Goal: Task Accomplishment & Management: Use online tool/utility

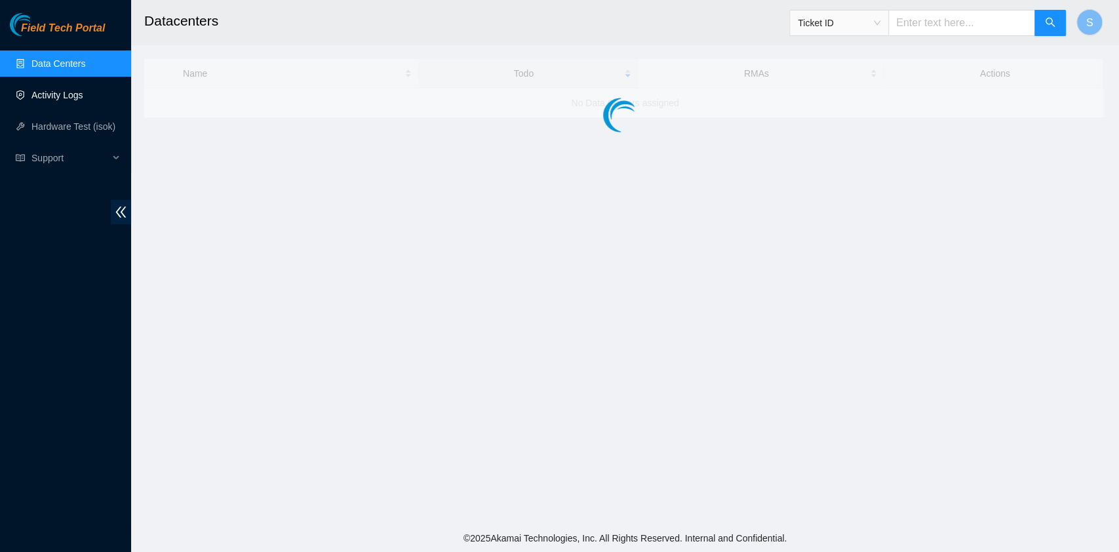
click at [68, 90] on link "Activity Logs" at bounding box center [57, 95] width 52 height 10
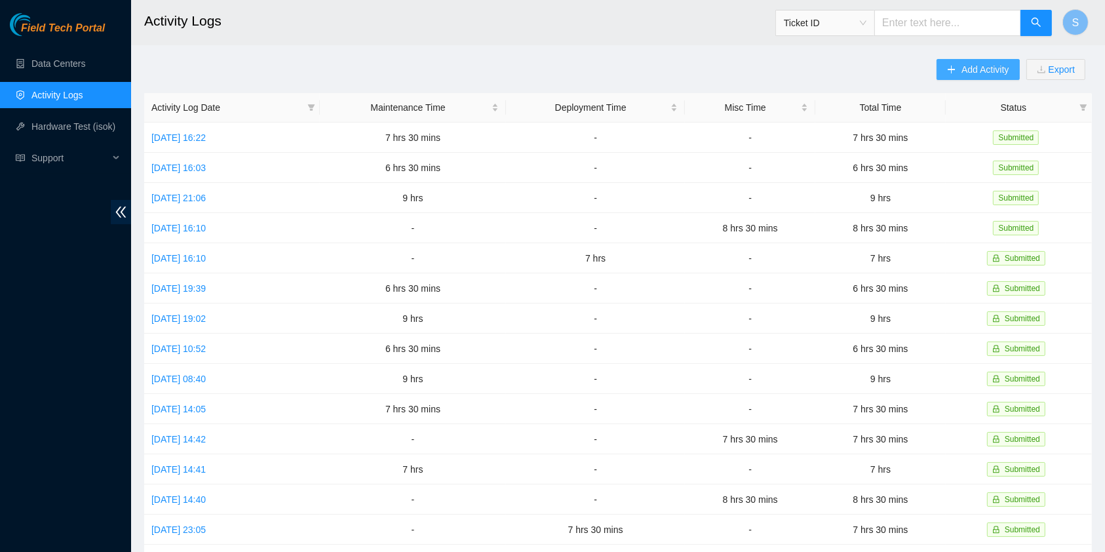
click at [981, 68] on span "Add Activity" at bounding box center [985, 69] width 47 height 14
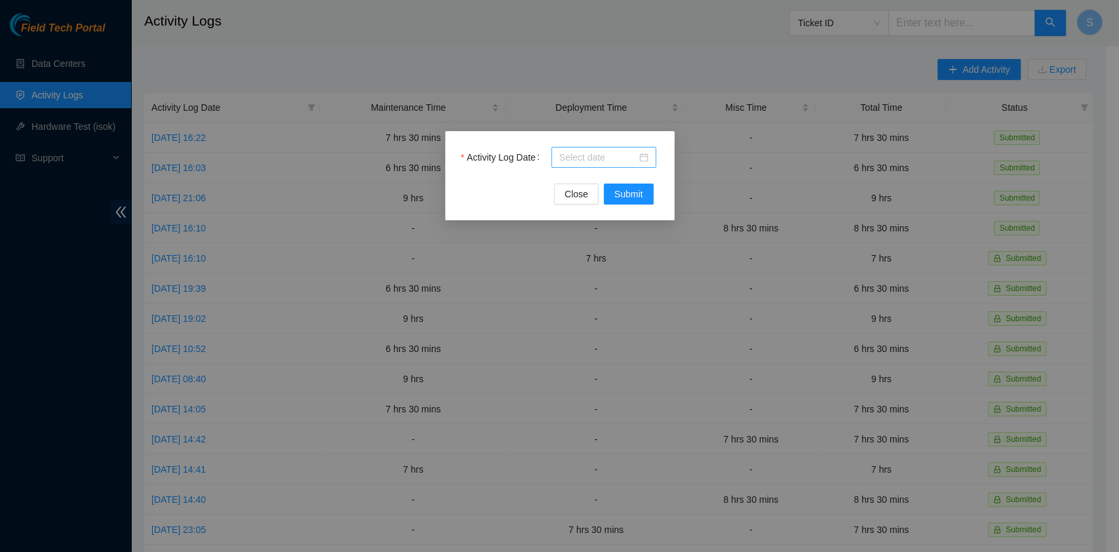
click at [582, 159] on input "Activity Log Date" at bounding box center [597, 157] width 77 height 14
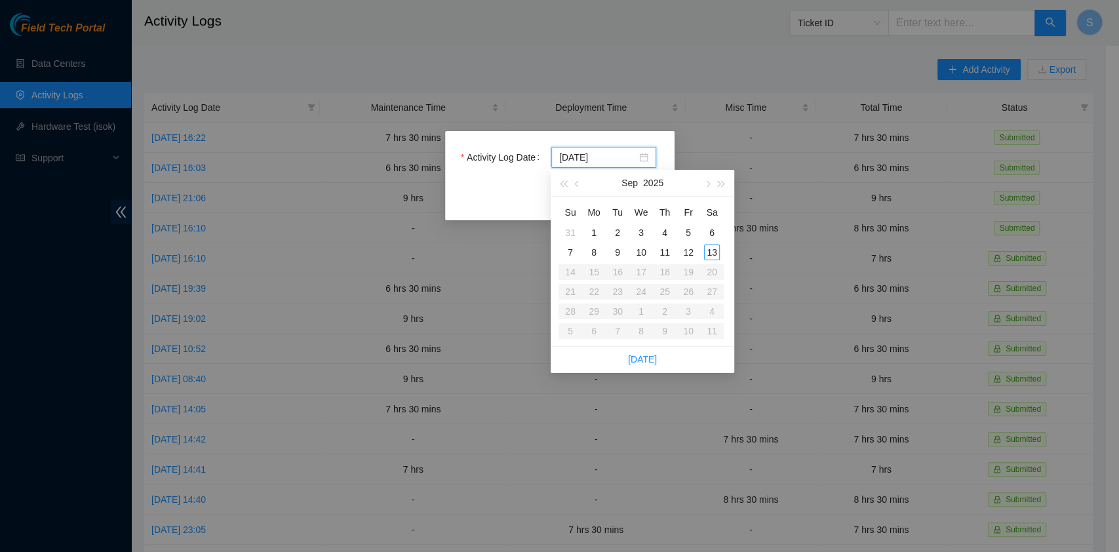
type input "2025-09-10"
click at [642, 253] on div "10" at bounding box center [641, 253] width 16 height 16
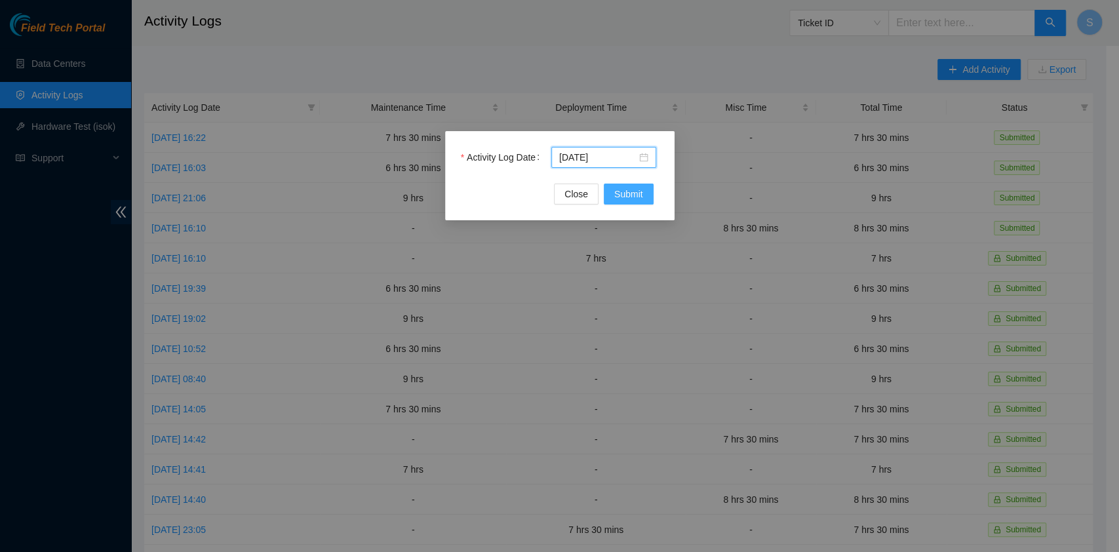
click at [636, 197] on span "Submit" at bounding box center [628, 194] width 29 height 14
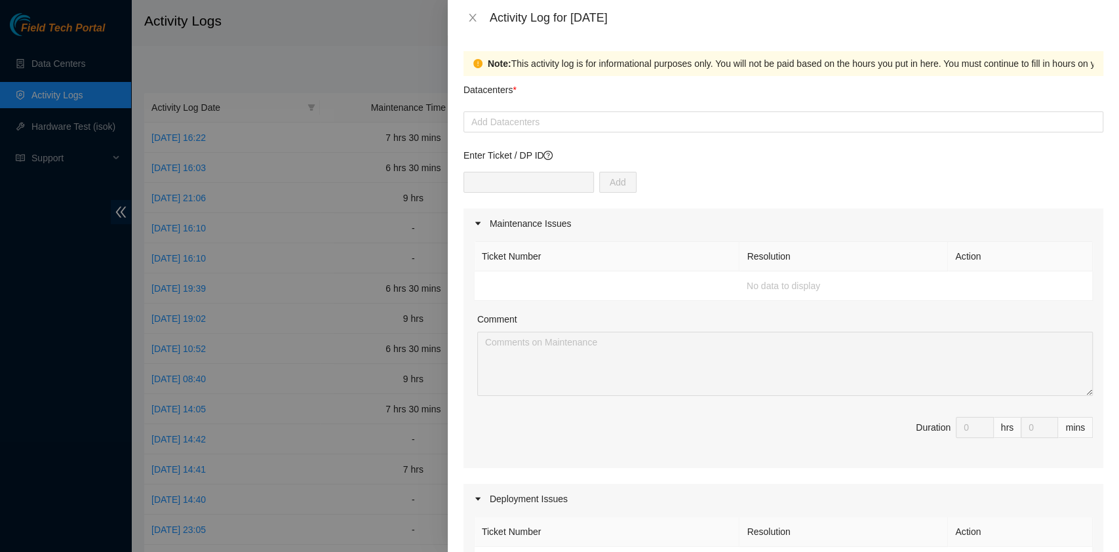
click at [560, 88] on div "Datacenters *" at bounding box center [783, 93] width 640 height 35
click at [558, 120] on div at bounding box center [783, 122] width 633 height 16
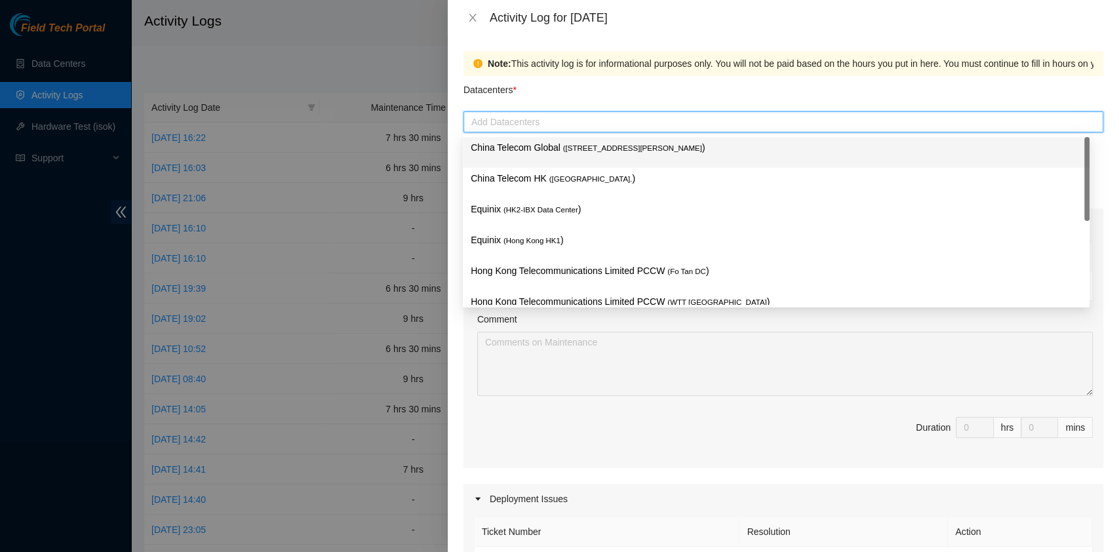
click at [552, 157] on div "China Telecom Global ( Room B11, 2/F, 18 Chun Yat Street, TKO , Hong Kong )" at bounding box center [776, 152] width 611 height 24
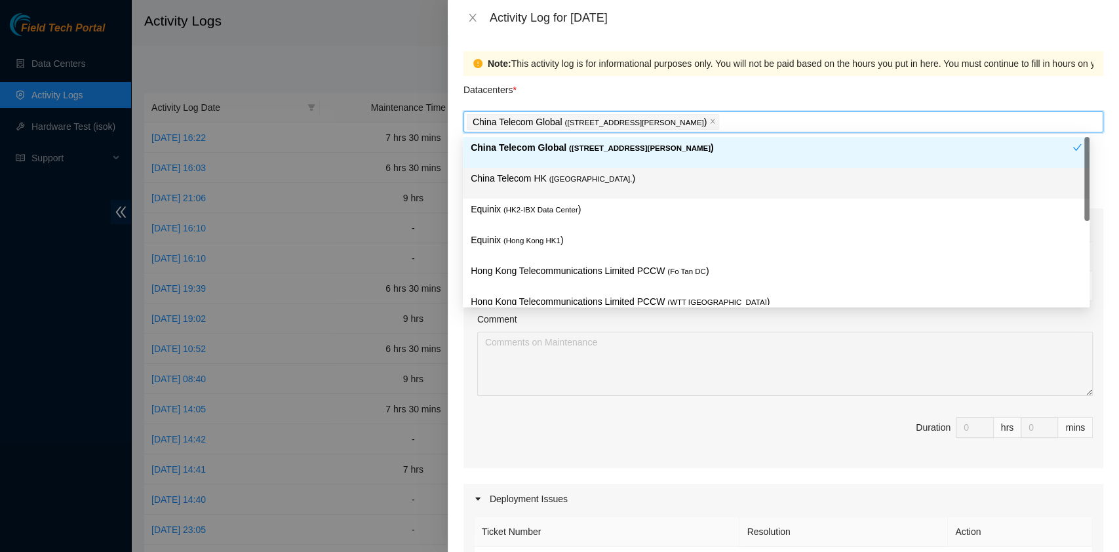
click at [543, 191] on div "China Telecom HK ( Hong Kong. )" at bounding box center [776, 183] width 611 height 24
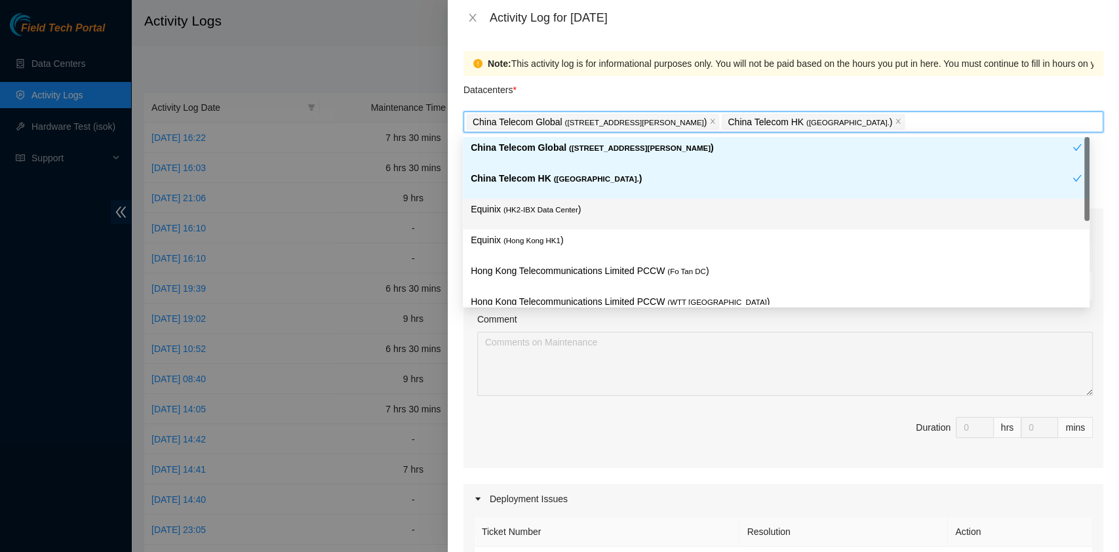
click at [538, 231] on div "Equinix ( Hong Kong HK1 )" at bounding box center [776, 244] width 627 height 31
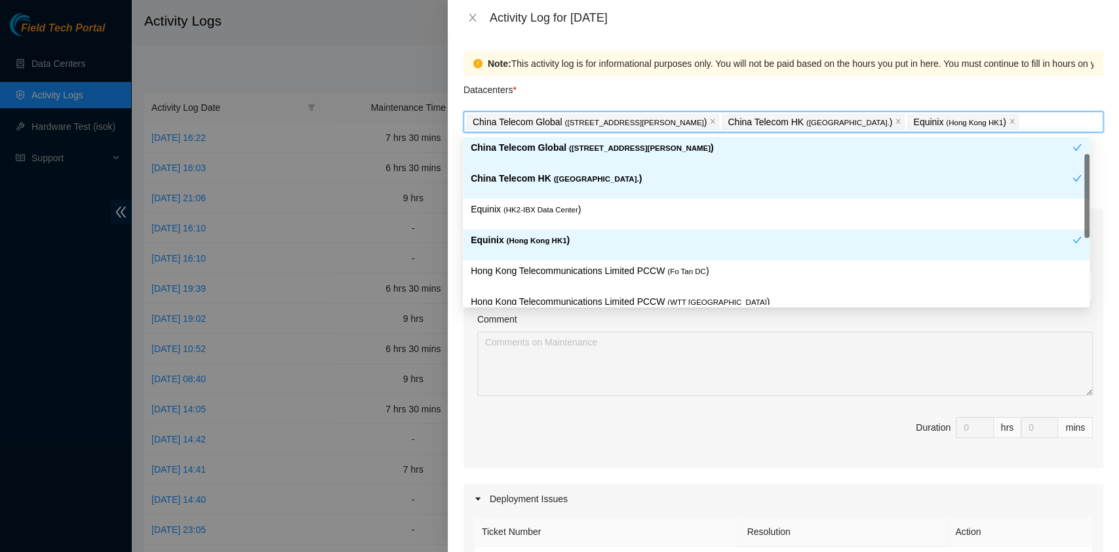
scroll to position [109, 0]
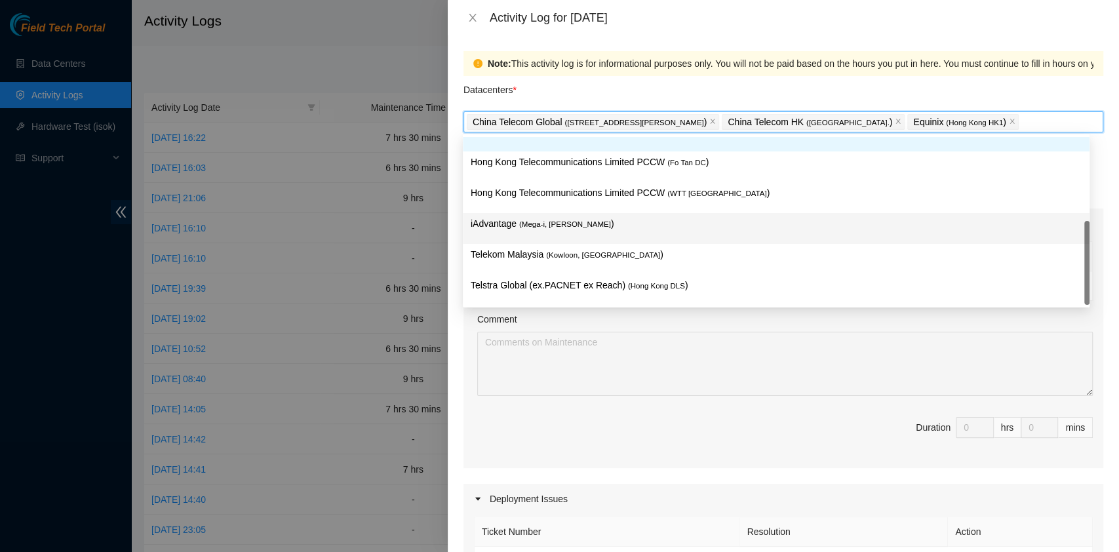
click at [549, 232] on div "iAdvantage ( Mega-i, Chai Wan )" at bounding box center [776, 228] width 611 height 24
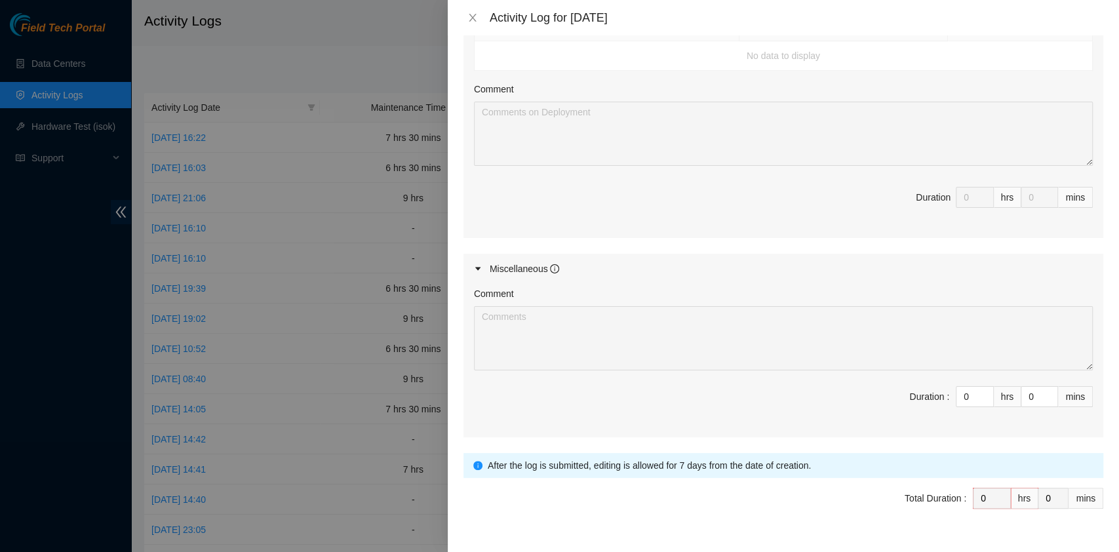
scroll to position [524, 0]
drag, startPoint x: 954, startPoint y: 402, endPoint x: 925, endPoint y: 400, distance: 29.6
click at [925, 400] on span "Duration : 0 hrs 0 mins" at bounding box center [783, 403] width 619 height 37
type input "7"
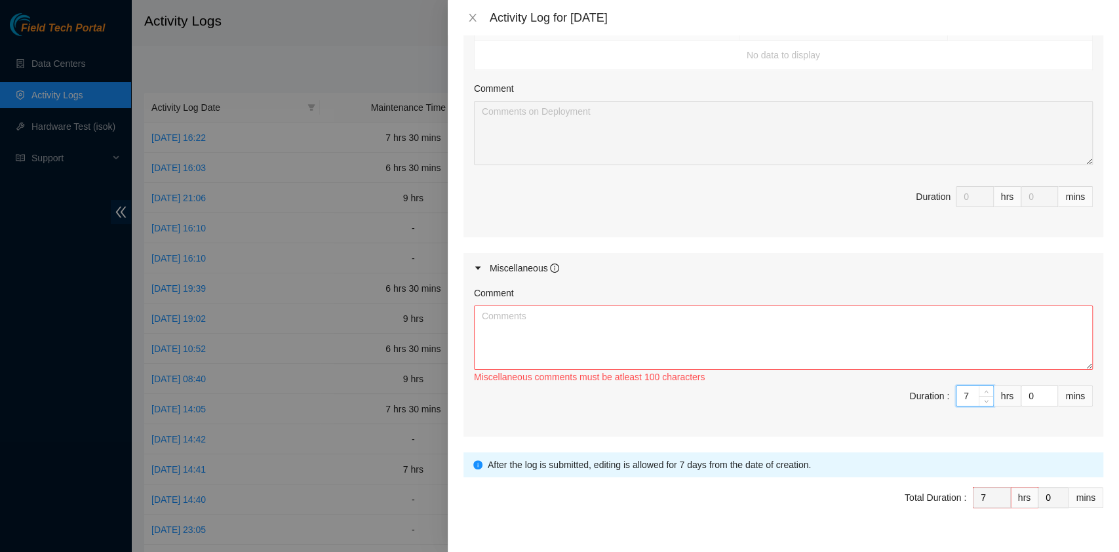
type input "7"
click at [798, 348] on textarea "Comment" at bounding box center [783, 337] width 619 height 64
paste textarea "Dp83102 - Hkcolo Mega i Trouble shoot Dp83102 - Hkcolo Mega i Trouble shoot ;;;…"
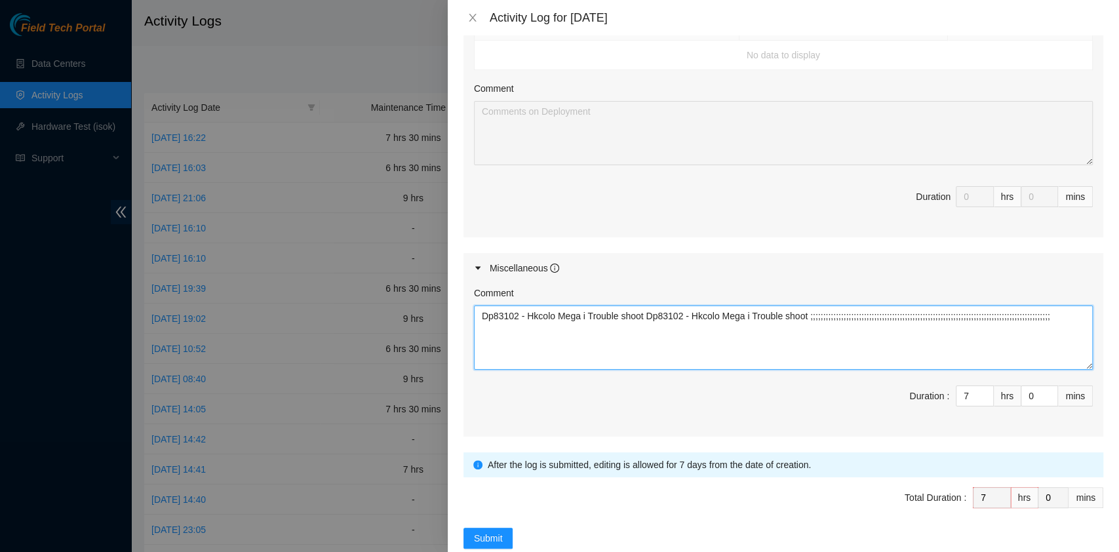
scroll to position [551, 0]
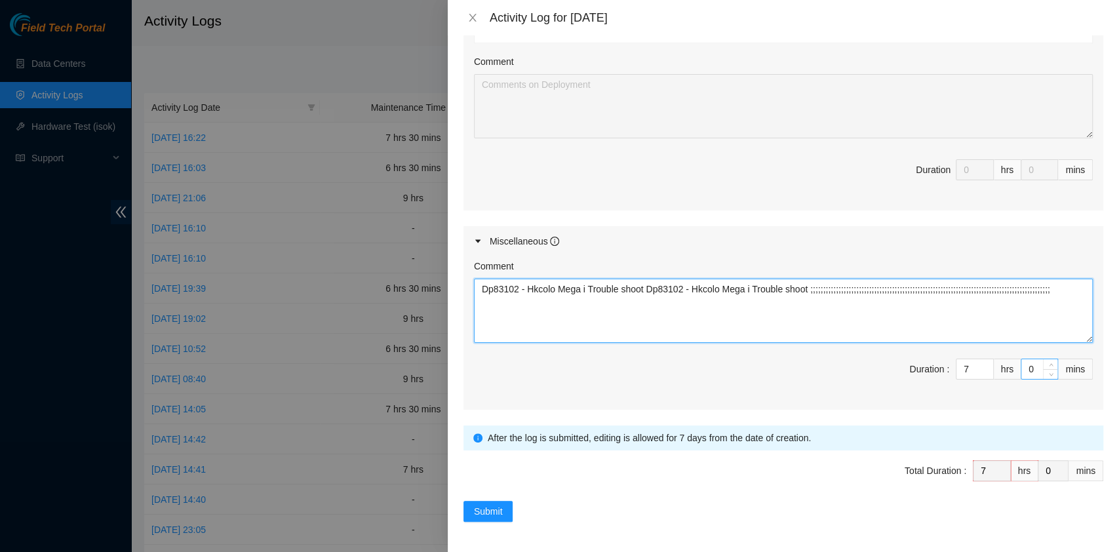
type textarea "Dp83102 - Hkcolo Mega i Trouble shoot Dp83102 - Hkcolo Mega i Trouble shoot ;;;…"
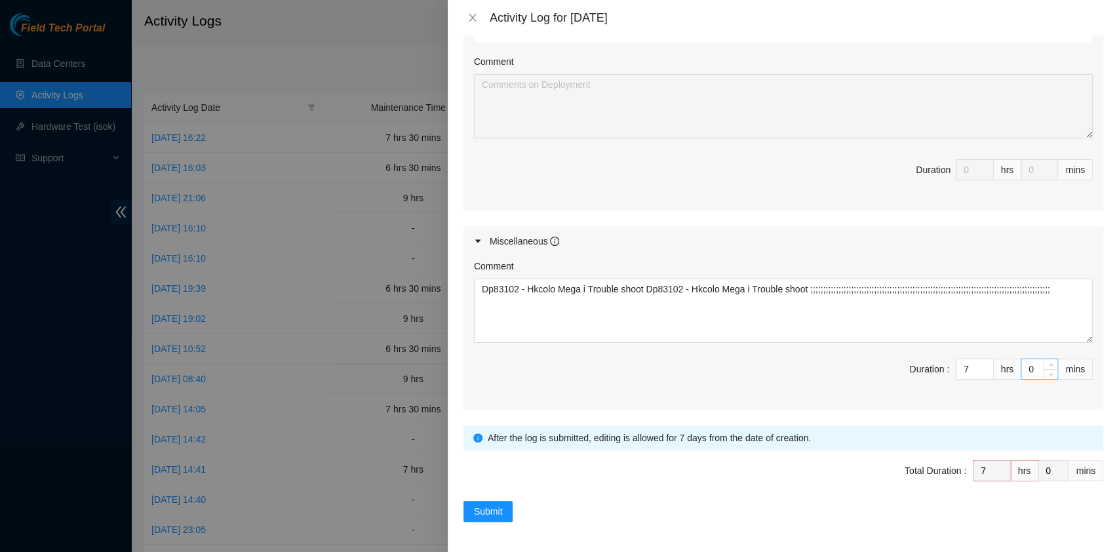
click at [1021, 372] on input "0" at bounding box center [1039, 369] width 36 height 20
click at [1021, 368] on input "0" at bounding box center [1039, 369] width 36 height 20
type input "30"
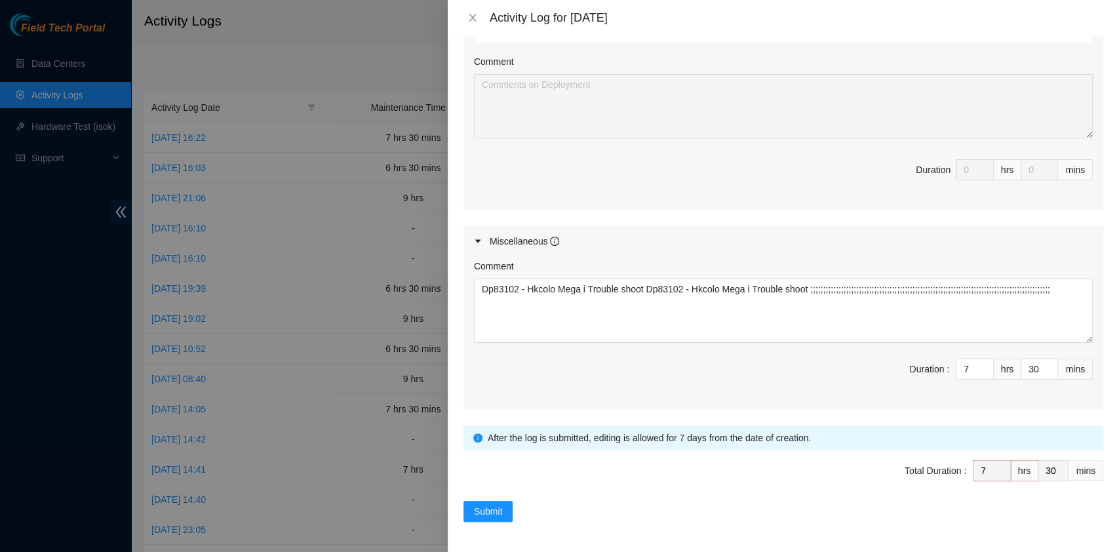
click at [523, 504] on div "Submit" at bounding box center [783, 511] width 640 height 21
click at [513, 506] on button "Submit" at bounding box center [488, 511] width 50 height 21
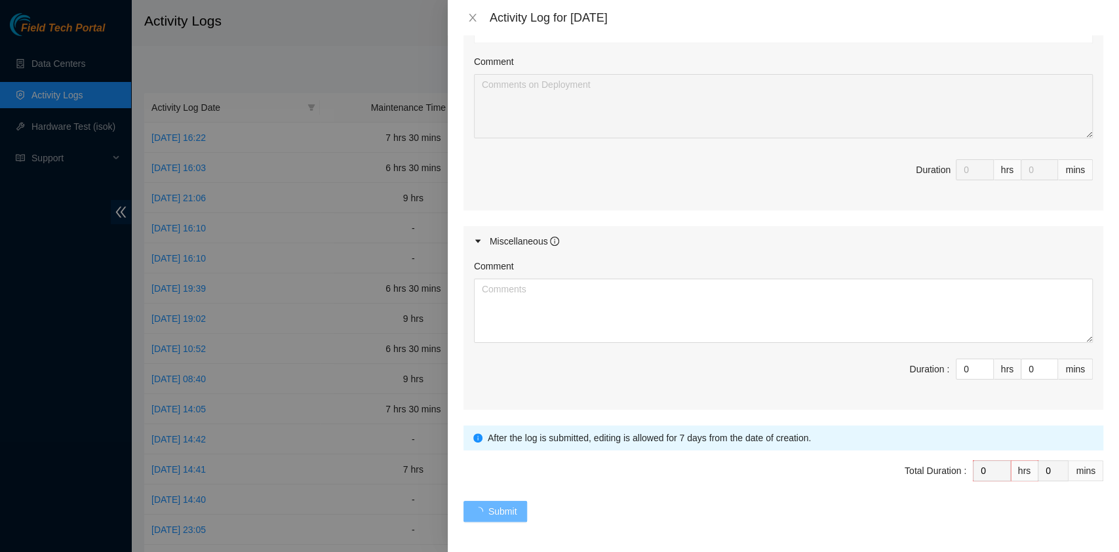
scroll to position [0, 0]
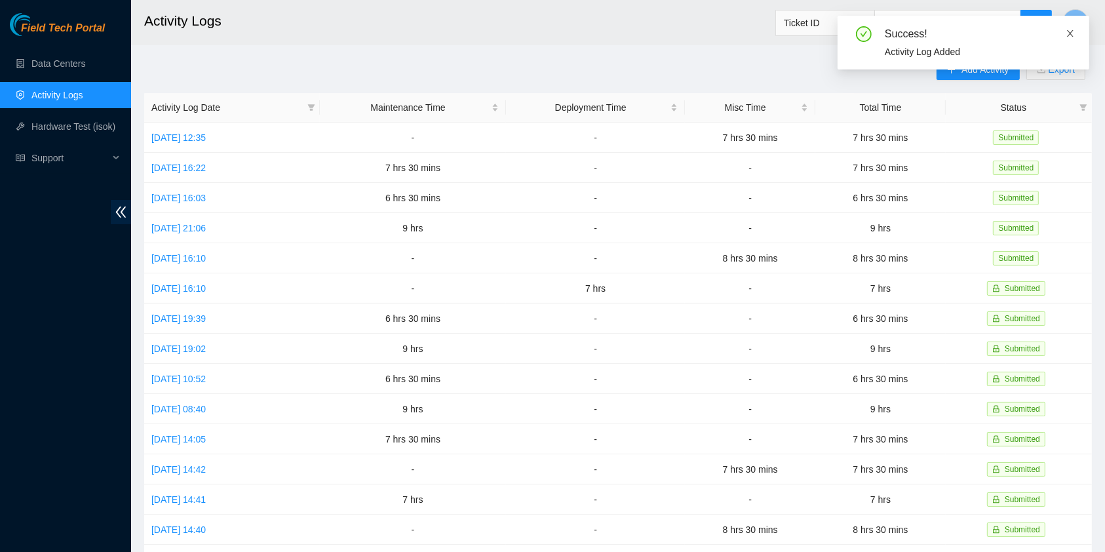
click at [1066, 33] on icon "close" at bounding box center [1070, 33] width 9 height 9
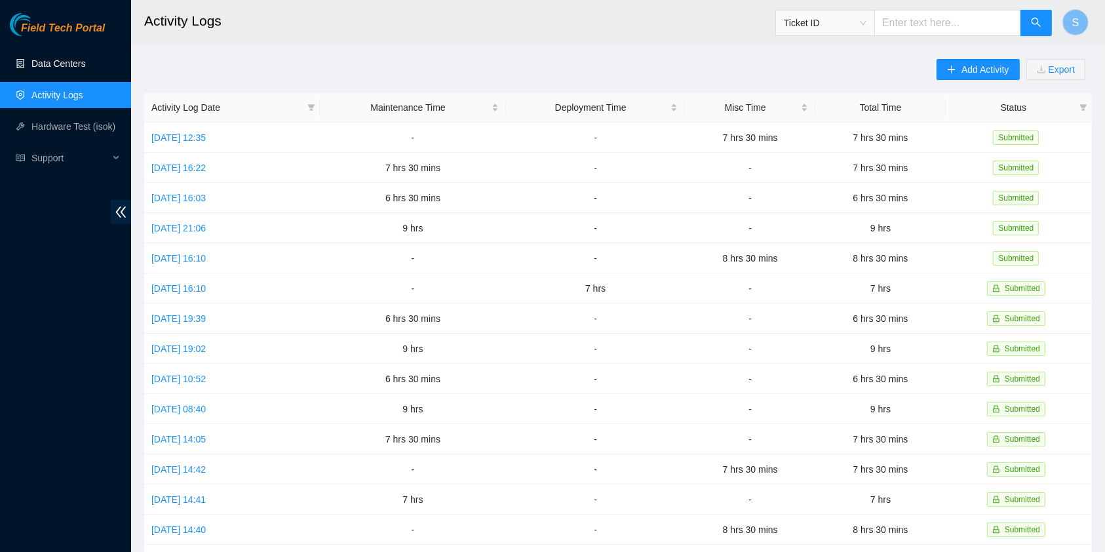
click at [63, 58] on link "Data Centers" at bounding box center [58, 63] width 54 height 10
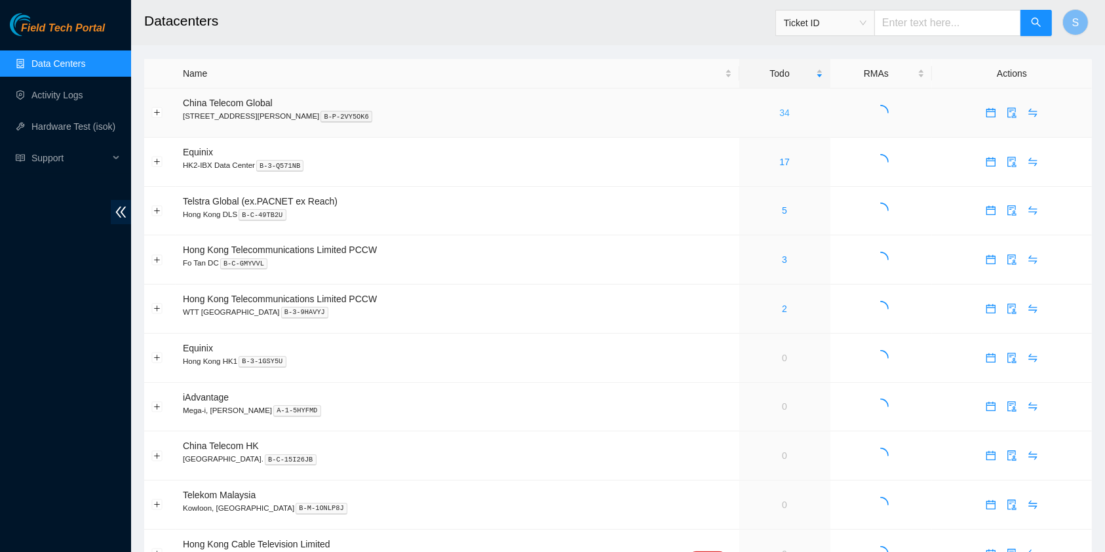
click at [779, 113] on link "34" at bounding box center [784, 113] width 10 height 10
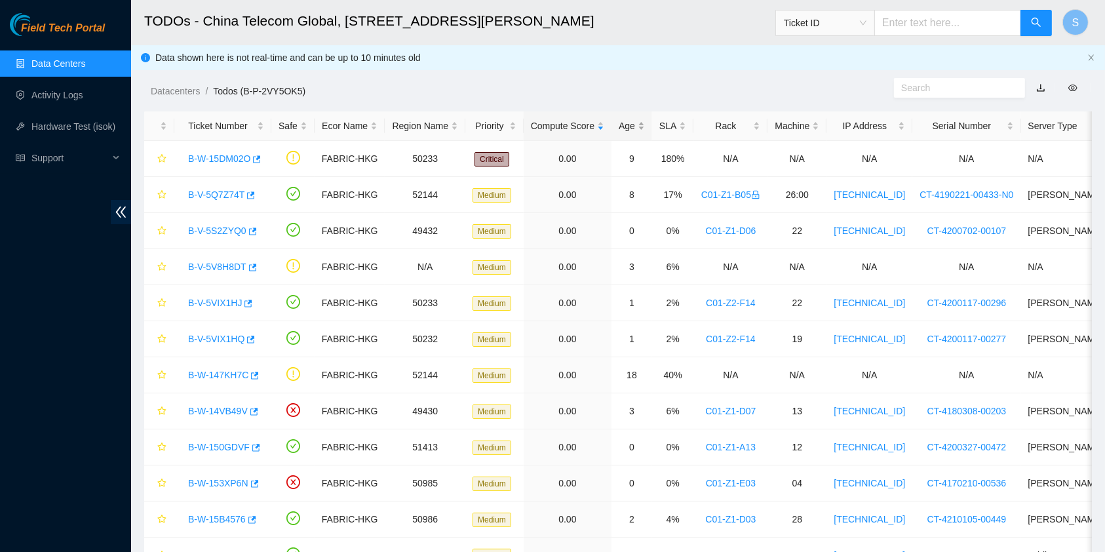
click at [633, 119] on div "Age" at bounding box center [632, 126] width 26 height 14
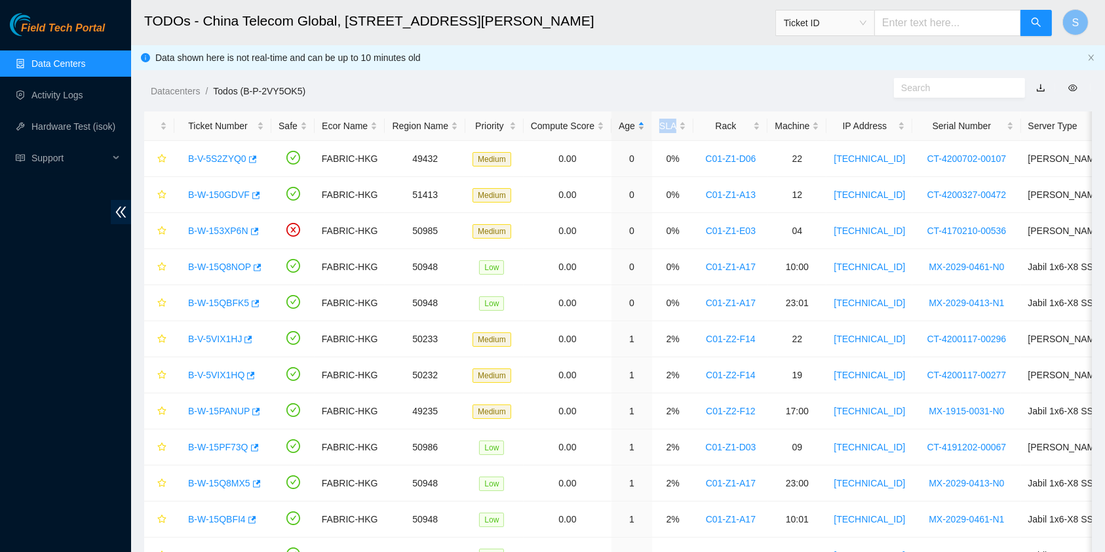
click at [633, 119] on div "Age" at bounding box center [632, 126] width 26 height 14
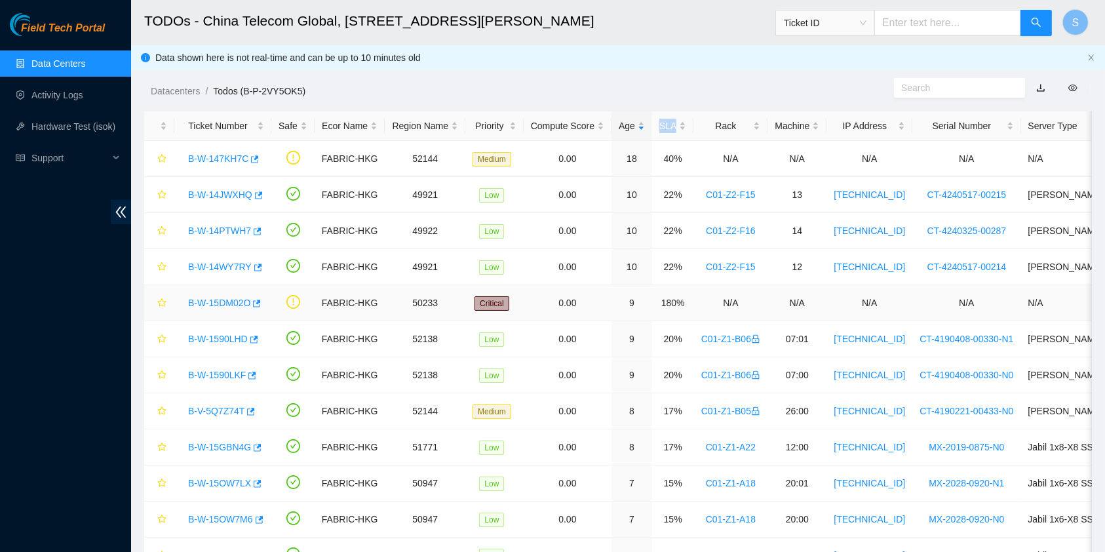
click at [203, 304] on link "B-W-15DM02O" at bounding box center [219, 303] width 62 height 10
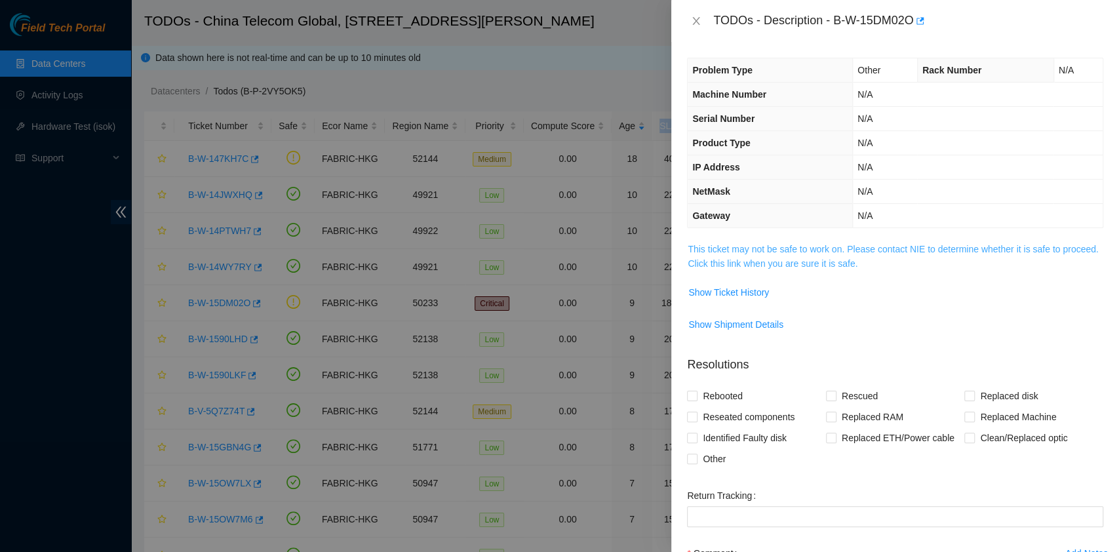
click at [857, 260] on link "This ticket may not be safe to work on. Please contact NIE to determine whether…" at bounding box center [893, 256] width 410 height 25
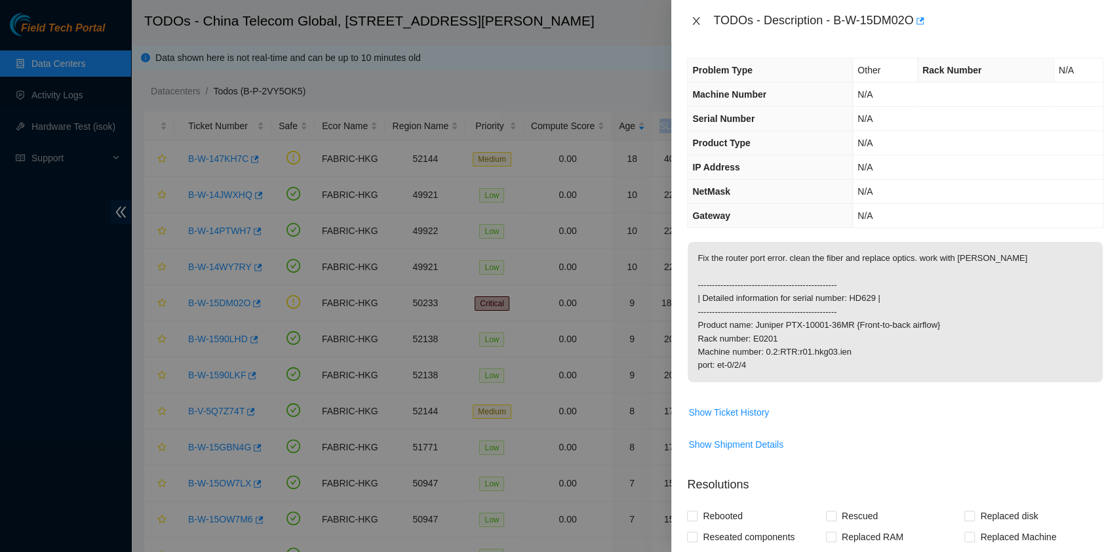
click at [694, 18] on icon "close" at bounding box center [696, 21] width 10 height 10
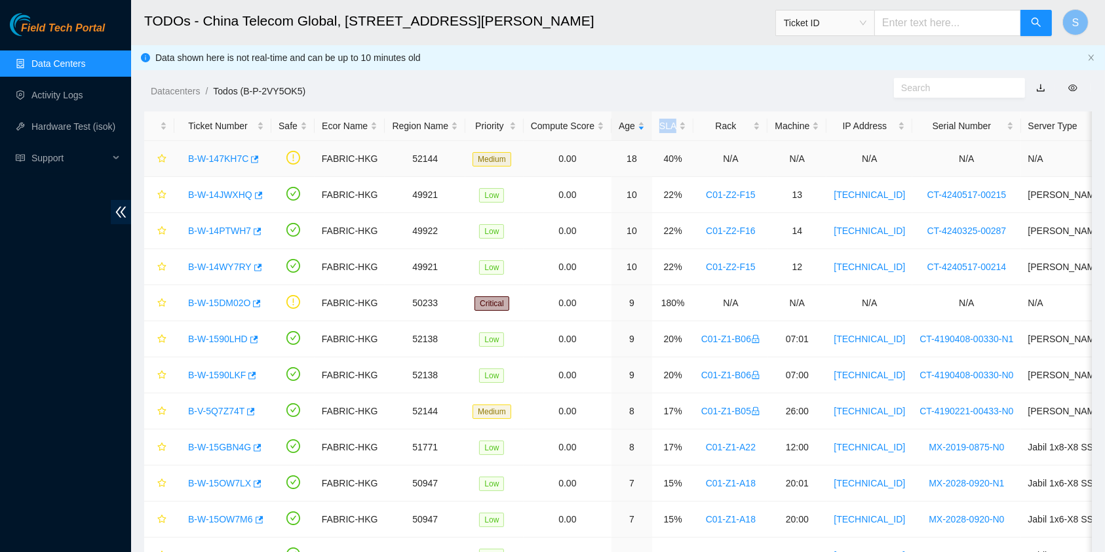
click at [202, 155] on link "B-W-147KH7C" at bounding box center [218, 158] width 60 height 10
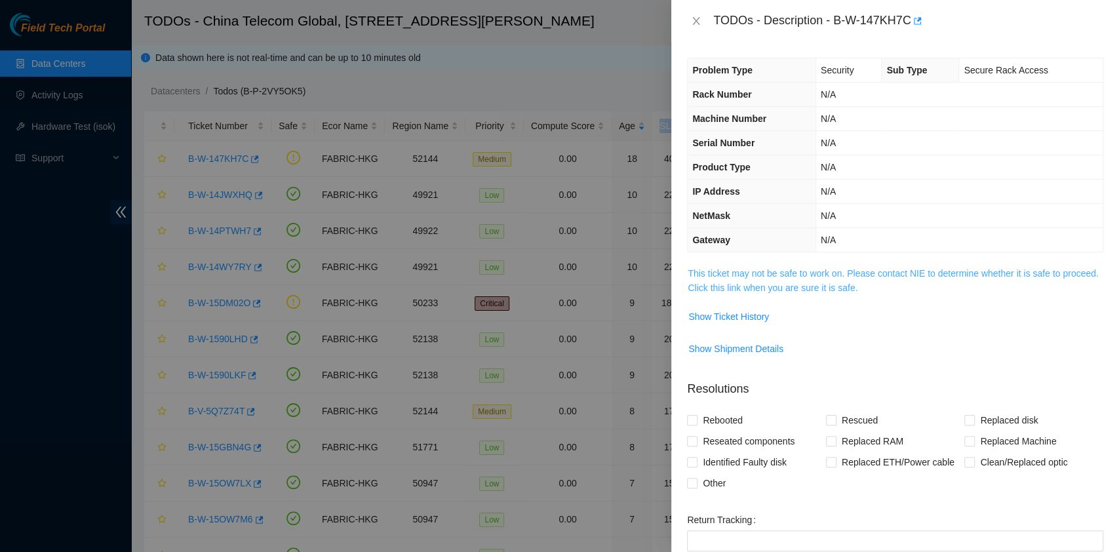
click at [863, 275] on link "This ticket may not be safe to work on. Please contact NIE to determine whether…" at bounding box center [893, 280] width 410 height 25
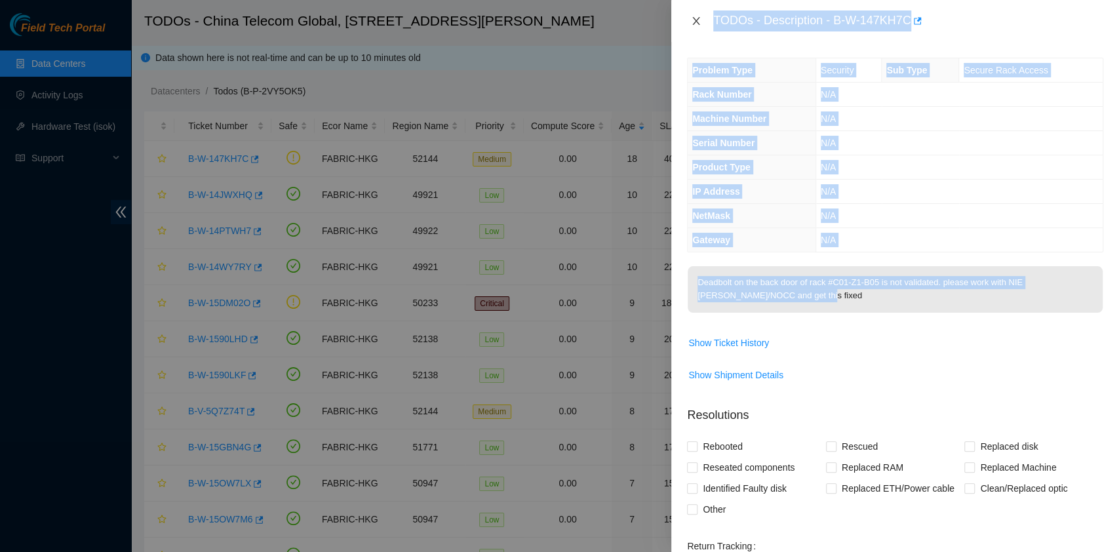
drag, startPoint x: 887, startPoint y: 310, endPoint x: 689, endPoint y: 25, distance: 347.1
click at [689, 25] on div "TODOs - Description - B-W-147KH7C Problem Type Security Sub Type Secure Rack Ac…" at bounding box center [895, 276] width 448 height 552
copy div "TODOs - Description - B-W-147KH7C Problem Type Security Sub Type Secure Rack Ac…"
click at [0, 350] on div at bounding box center [559, 276] width 1119 height 552
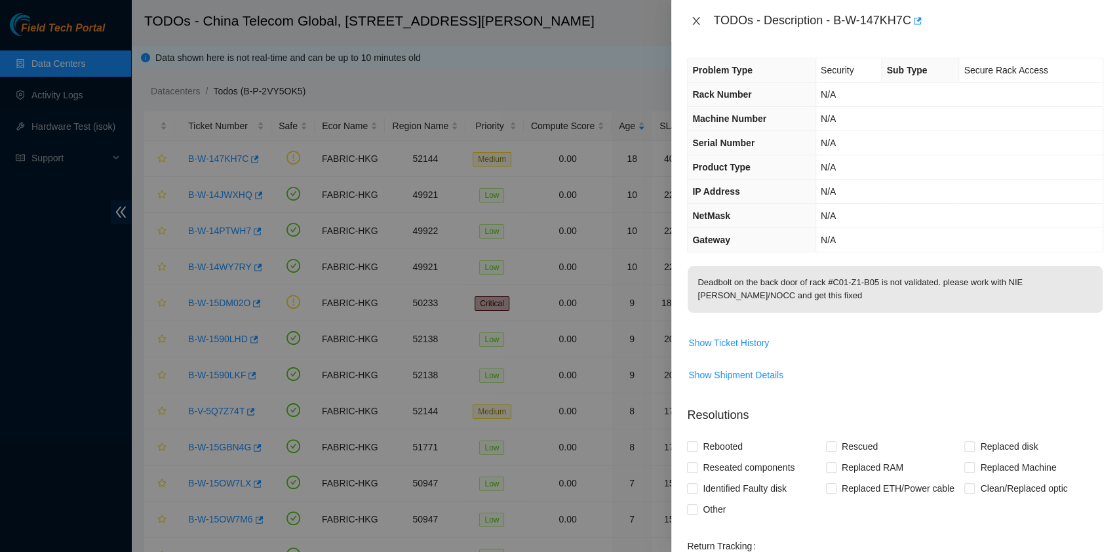
click at [693, 23] on icon "close" at bounding box center [696, 21] width 10 height 10
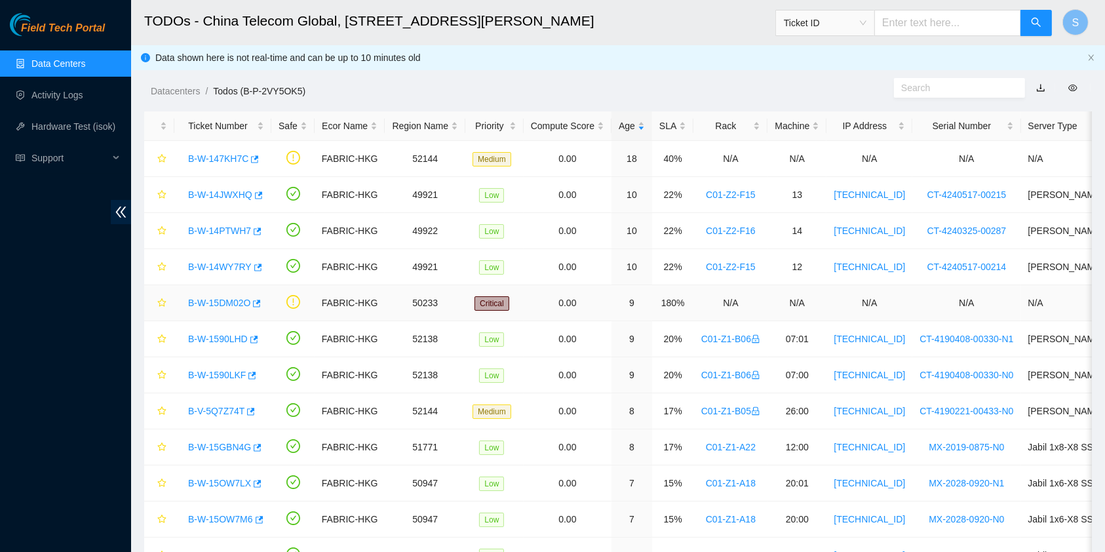
click at [199, 303] on link "B-W-15DM02O" at bounding box center [219, 303] width 62 height 10
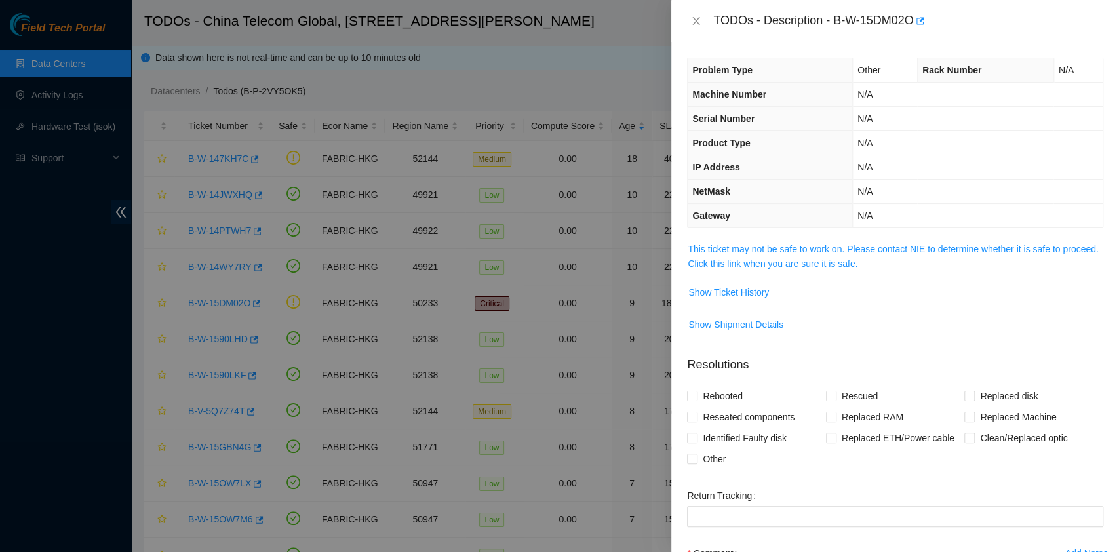
click at [775, 270] on span "This ticket may not be safe to work on. Please contact NIE to determine whether…" at bounding box center [895, 256] width 415 height 29
click at [783, 260] on link "This ticket may not be safe to work on. Please contact NIE to determine whether…" at bounding box center [893, 256] width 410 height 25
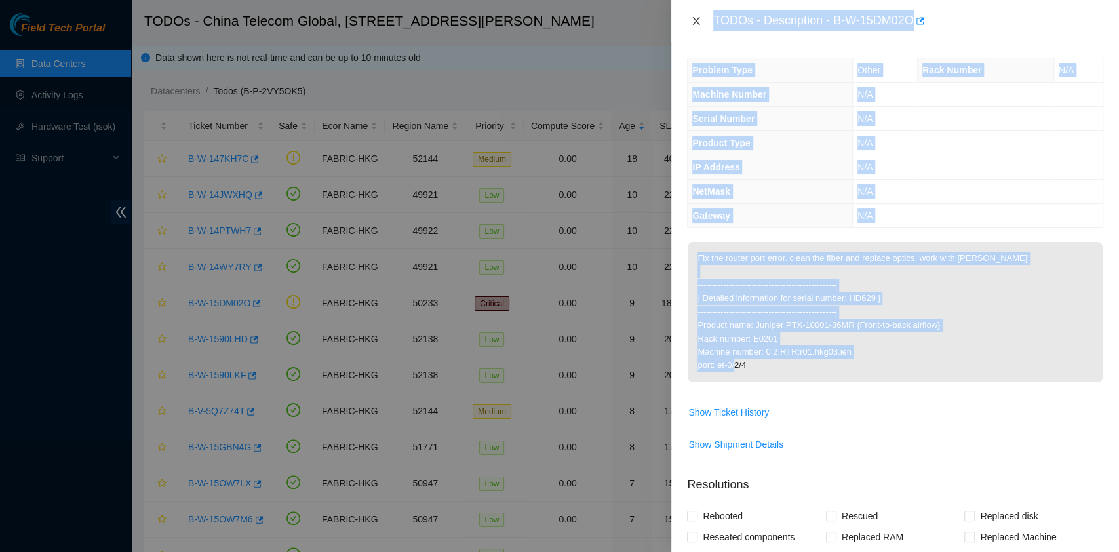
drag, startPoint x: 787, startPoint y: 370, endPoint x: 692, endPoint y: 18, distance: 364.0
click at [692, 18] on div "TODOs - Description - B-W-15DM02O Problem Type Other Rack Number N/A Machine Nu…" at bounding box center [895, 276] width 448 height 552
copy div "TODOs - Description - B-W-15DM02O Problem Type Other Rack Number N/A Machine Nu…"
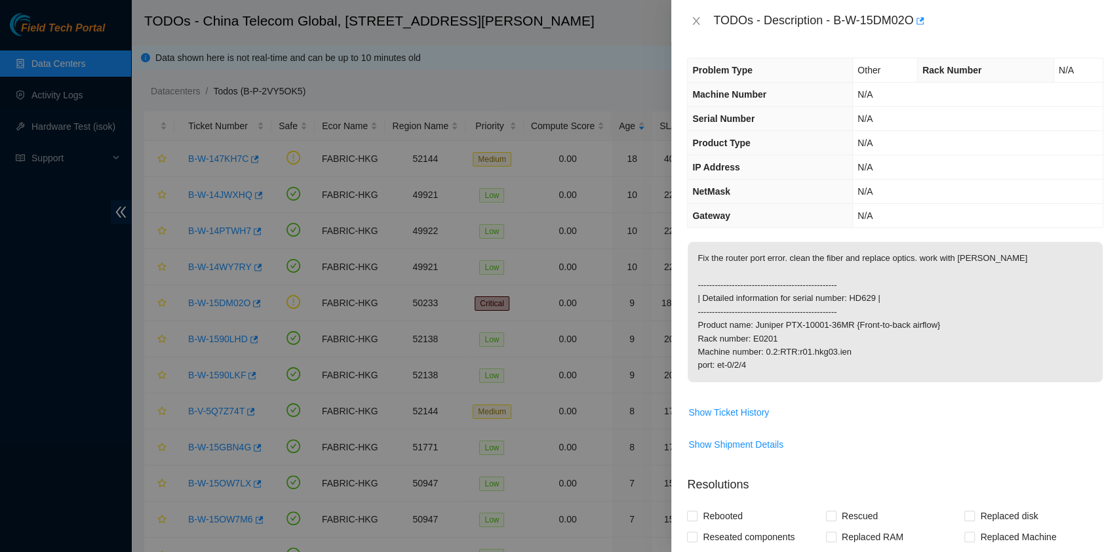
click at [697, 12] on div "TODOs - Description - B-W-15DM02O" at bounding box center [895, 20] width 416 height 21
click at [697, 17] on icon "close" at bounding box center [696, 21] width 10 height 10
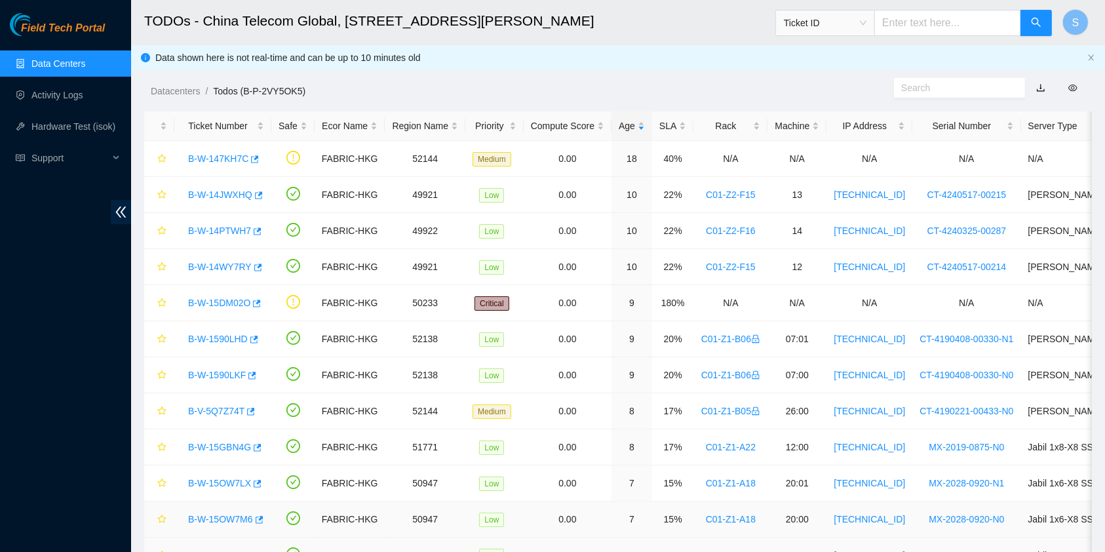
click at [793, 550] on td "21:01" at bounding box center [797, 556] width 59 height 36
click at [0, 216] on div "Field Tech Portal Data Centers Activity Logs Hardware Test (isok) Support" at bounding box center [65, 282] width 131 height 539
click at [199, 198] on link "B-W-14JWXHQ" at bounding box center [220, 194] width 64 height 10
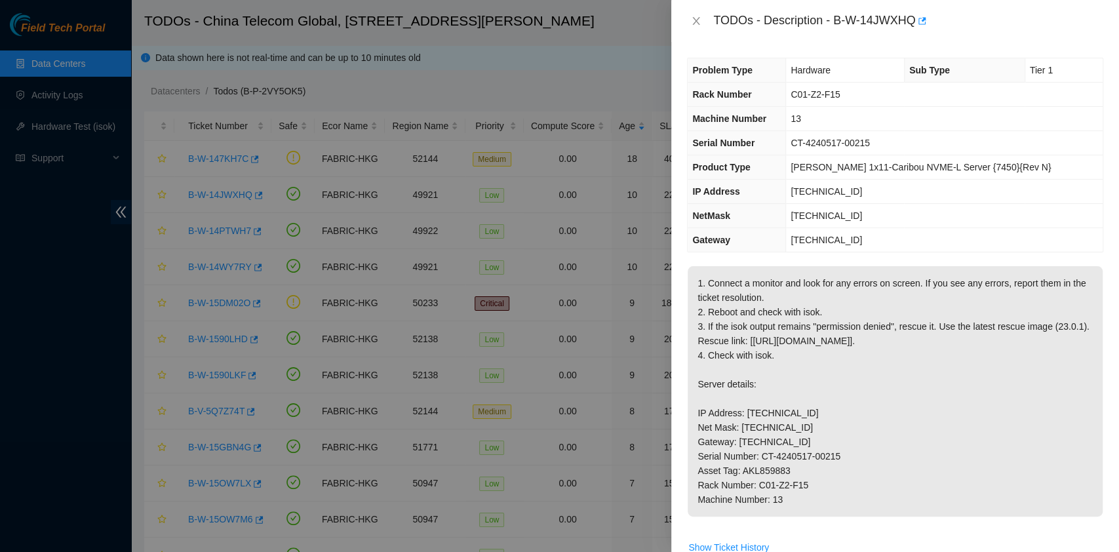
click at [204, 196] on div at bounding box center [559, 276] width 1119 height 552
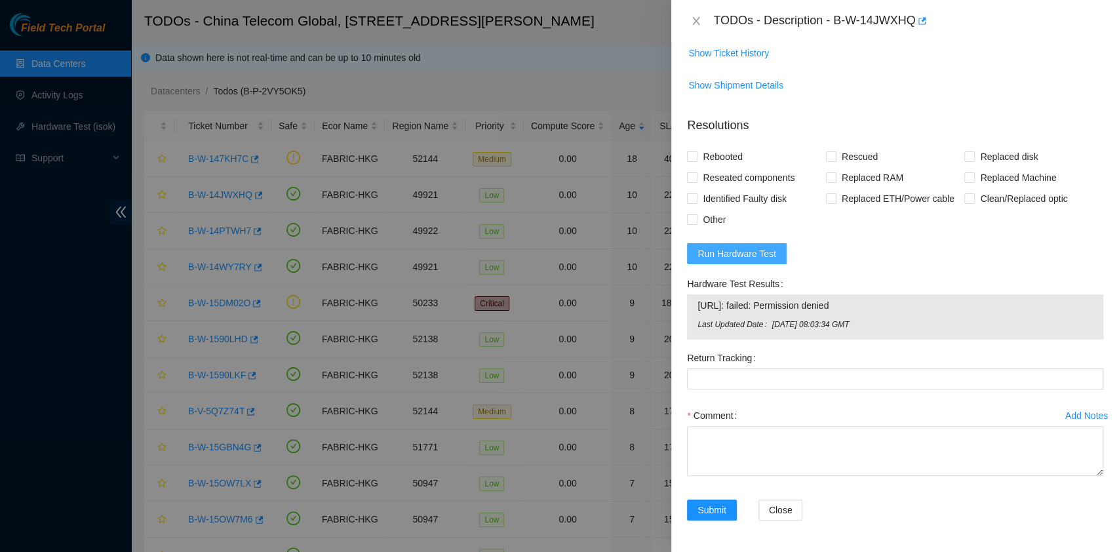
click at [743, 251] on span "Run Hardware Test" at bounding box center [736, 253] width 79 height 14
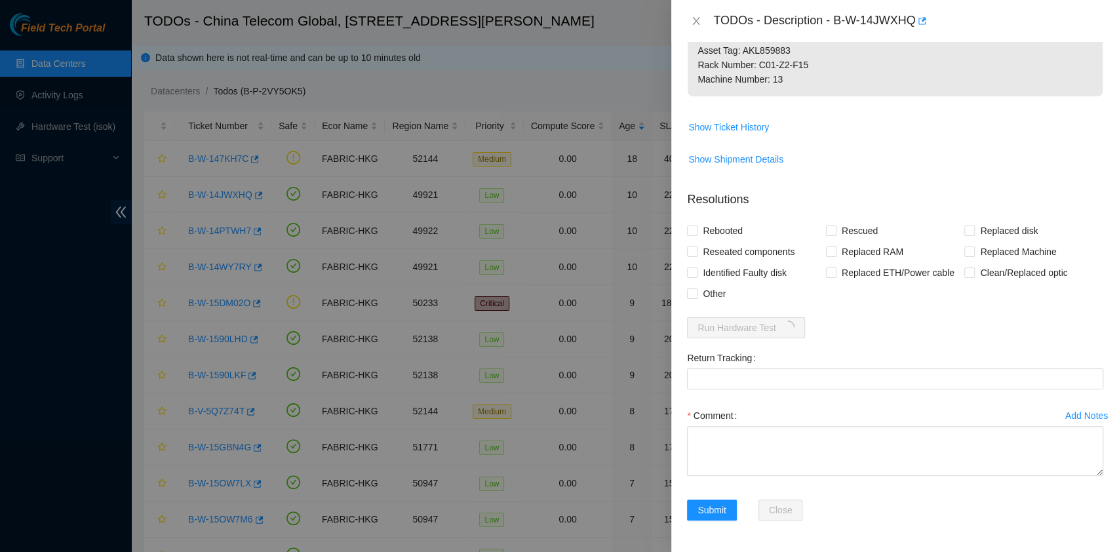
scroll to position [477, 0]
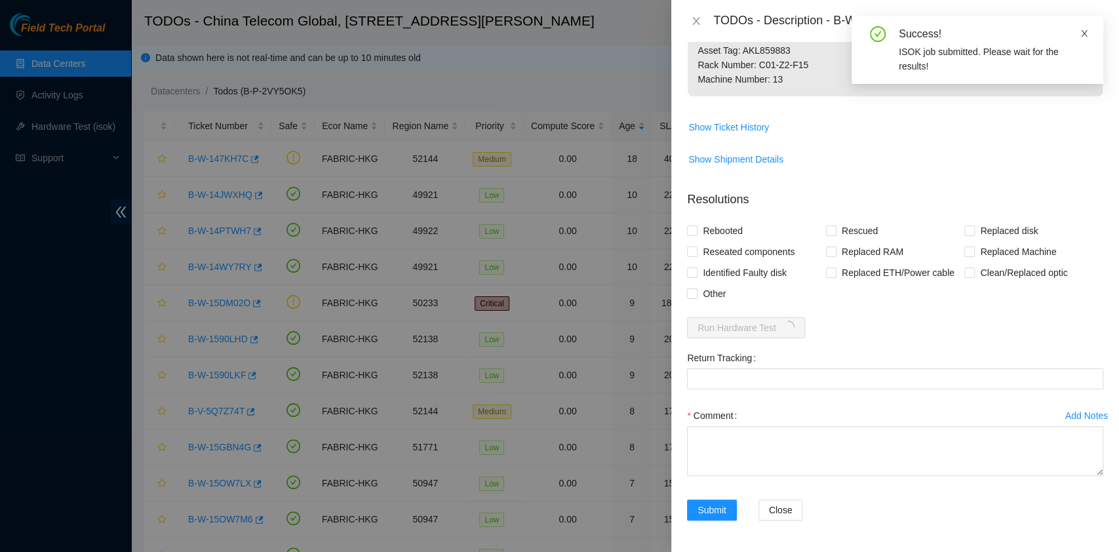
click at [1084, 31] on icon "close" at bounding box center [1084, 33] width 9 height 9
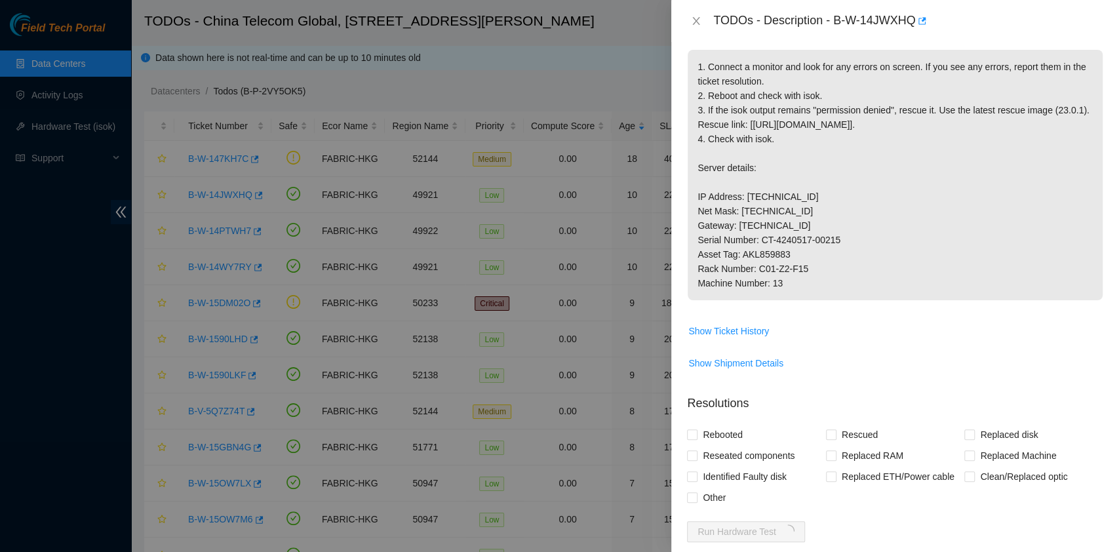
scroll to position [215, 0]
drag, startPoint x: 836, startPoint y: 18, endPoint x: 914, endPoint y: 39, distance: 81.4
click at [914, 39] on div "TODOs - Description - B-W-14JWXHQ" at bounding box center [895, 21] width 448 height 42
copy div "B-W-14JWXHQ"
click at [808, 311] on span "1. Connect a monitor and look for any errors on screen. If you see any errors, …" at bounding box center [895, 181] width 415 height 260
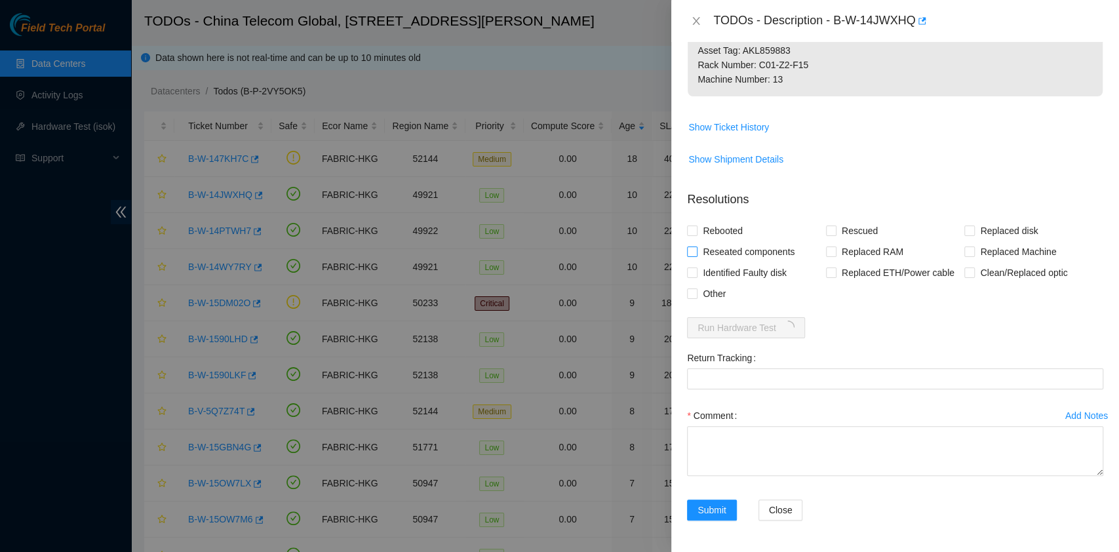
scroll to position [477, 0]
click at [728, 249] on span "Reseated components" at bounding box center [748, 251] width 102 height 21
click at [696, 249] on input "Reseated components" at bounding box center [691, 250] width 9 height 9
checkbox input "true"
click at [723, 233] on span "Rebooted" at bounding box center [722, 230] width 50 height 21
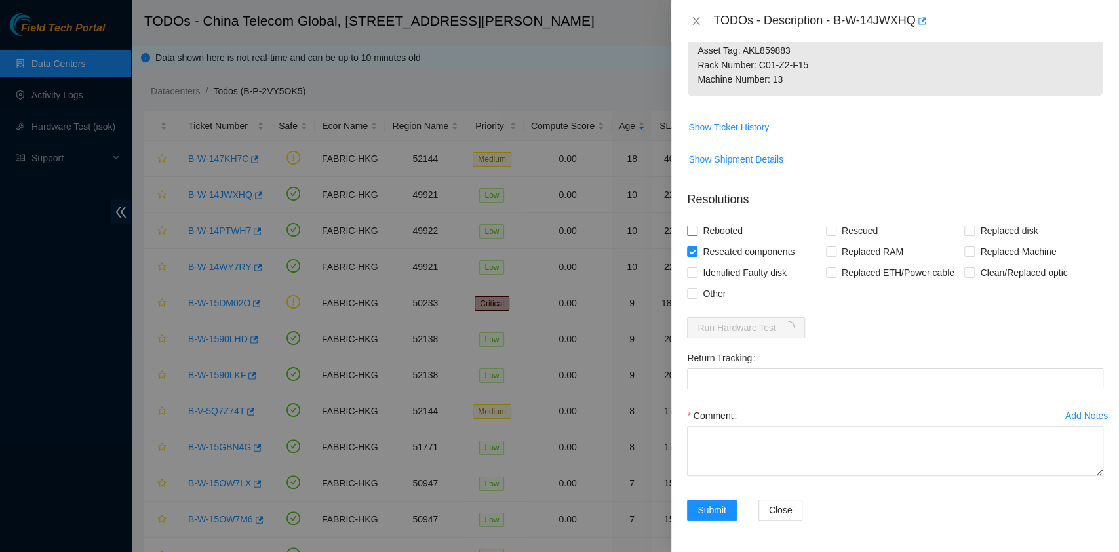
click at [696, 233] on input "Rebooted" at bounding box center [691, 229] width 9 height 9
checkbox input "true"
click at [838, 225] on span "Rescued" at bounding box center [859, 230] width 47 height 21
click at [835, 225] on input "Rescued" at bounding box center [830, 229] width 9 height 9
checkbox input "true"
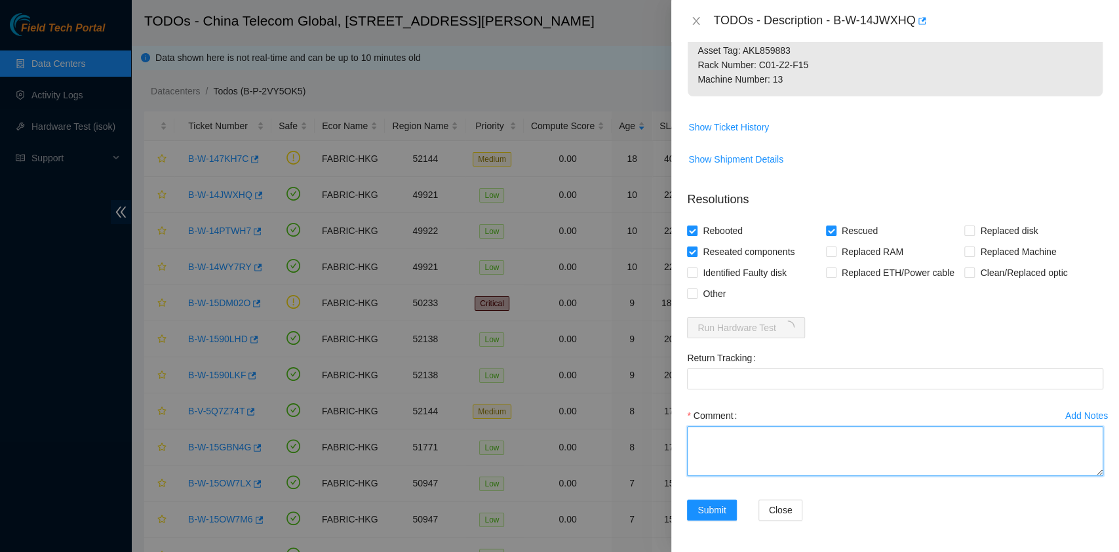
click at [806, 465] on textarea "Comment" at bounding box center [895, 451] width 416 height 50
type textarea "o"
type textarea "pass ok"
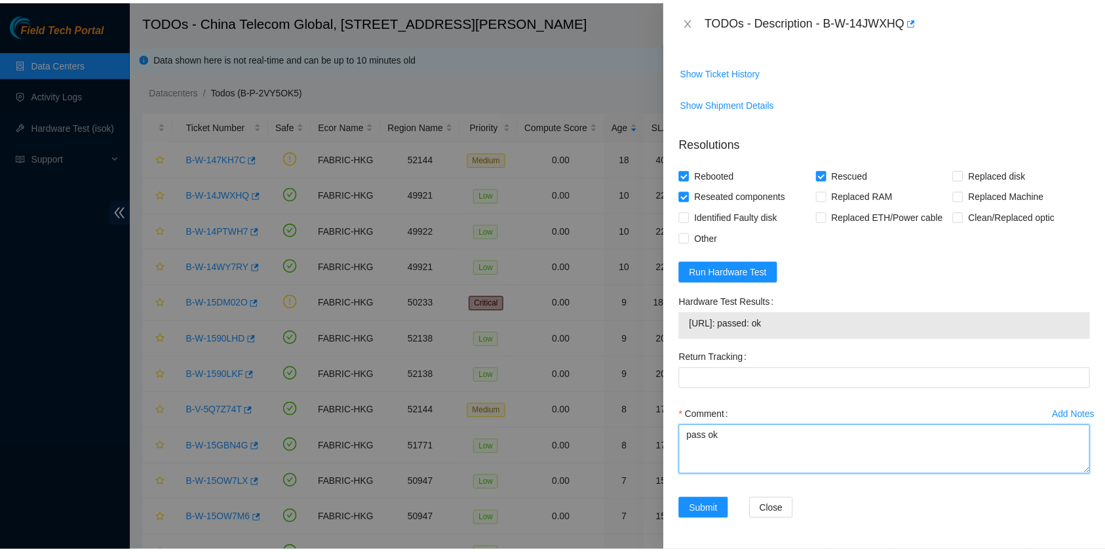
scroll to position [533, 0]
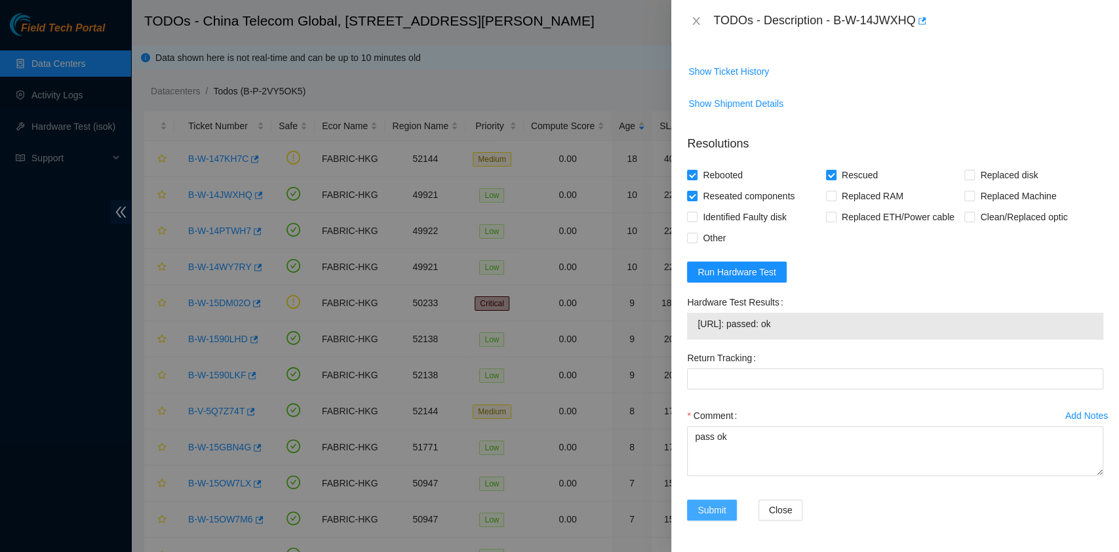
click at [717, 501] on button "Submit" at bounding box center [712, 509] width 50 height 21
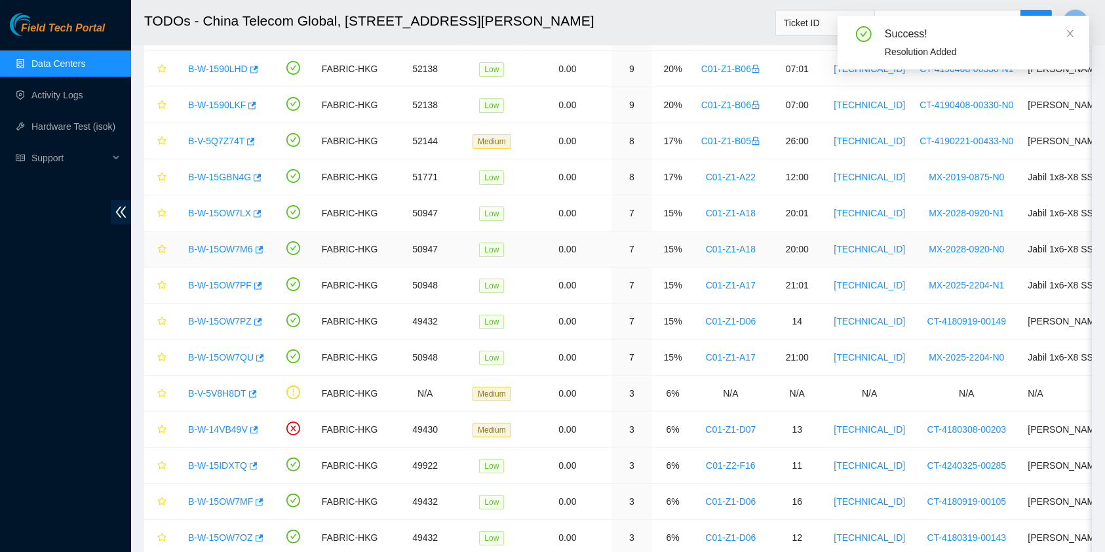
scroll to position [349, 0]
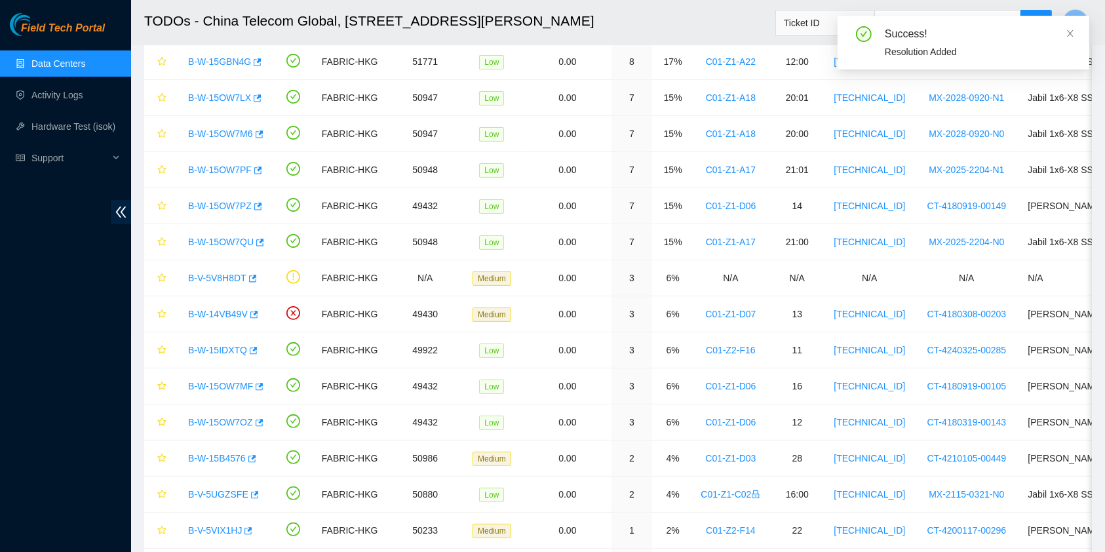
click at [0, 361] on div "Field Tech Portal Data Centers Activity Logs Hardware Test (isok) Support" at bounding box center [65, 282] width 131 height 539
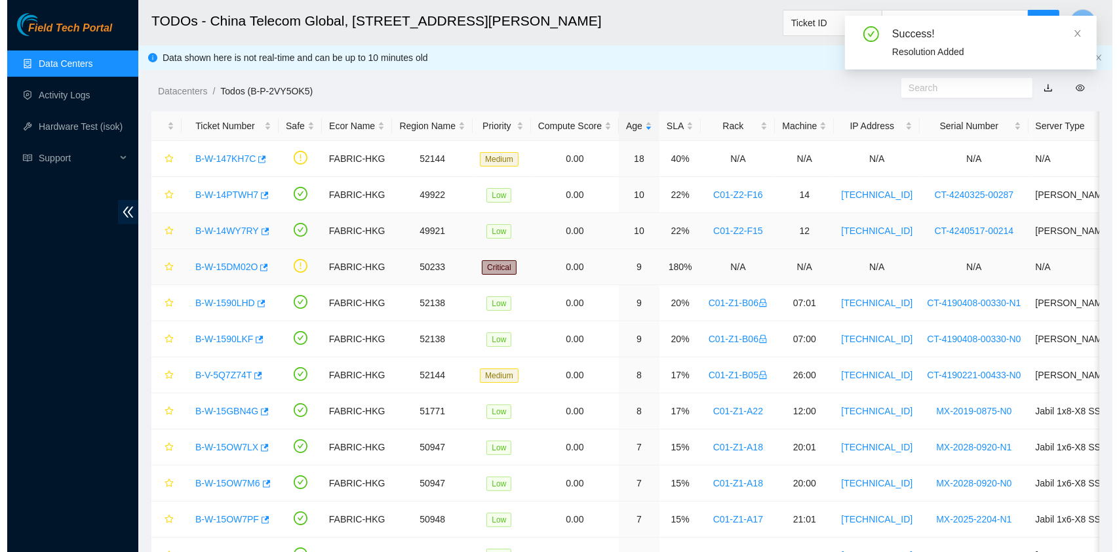
scroll to position [0, 0]
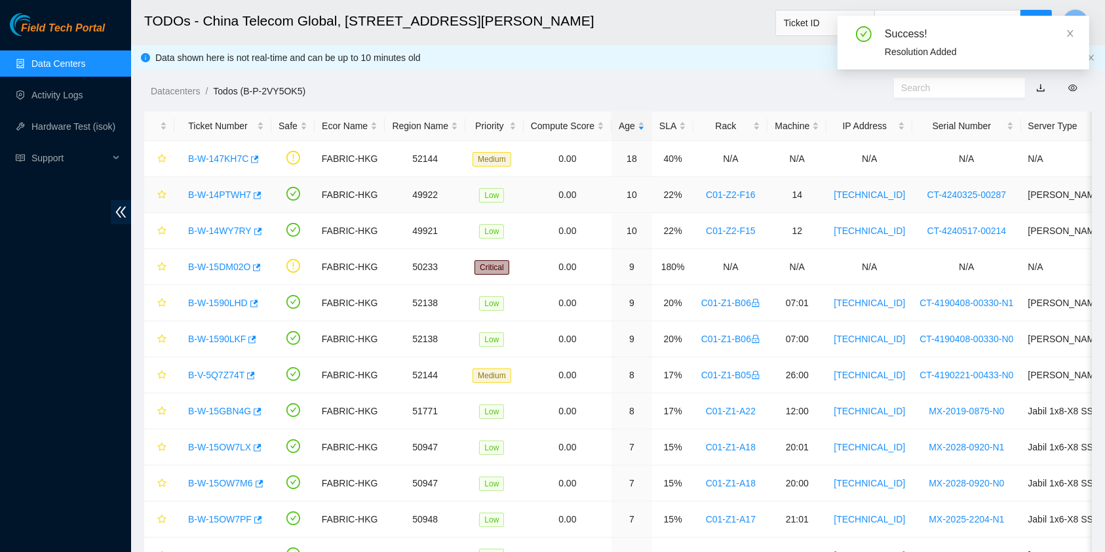
click at [237, 192] on link "B-W-14PTWH7" at bounding box center [219, 194] width 63 height 10
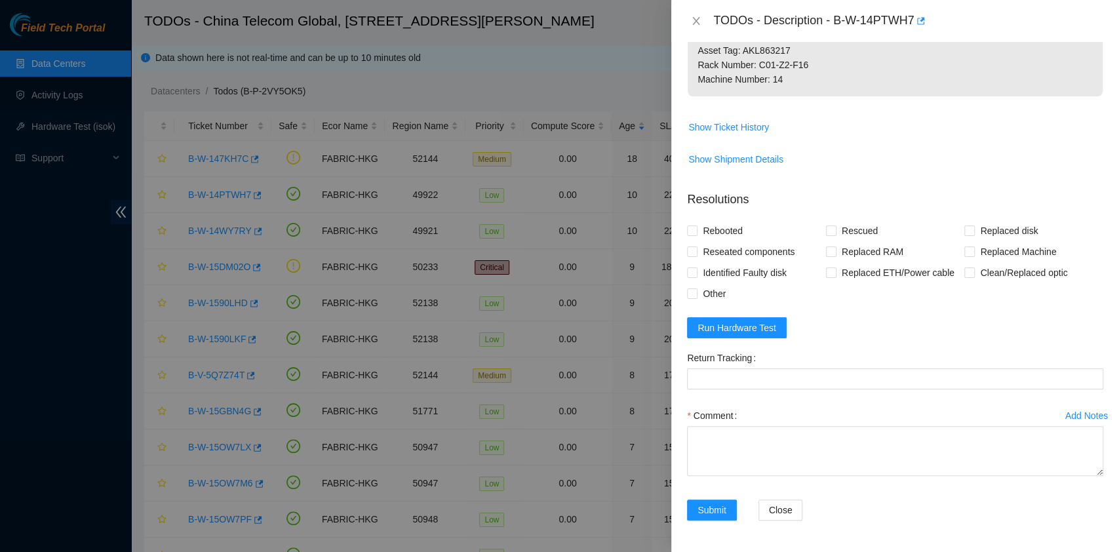
scroll to position [439, 0]
click at [753, 384] on form "Resolutions Rebooted Rescued Replaced disk Reseated components Replaced RAM Rep…" at bounding box center [895, 358] width 416 height 356
click at [754, 381] on form "Resolutions Rebooted Rescued Replaced disk Reseated components Replaced RAM Rep…" at bounding box center [895, 358] width 416 height 356
click at [756, 338] on button "Run Hardware Test" at bounding box center [737, 327] width 100 height 21
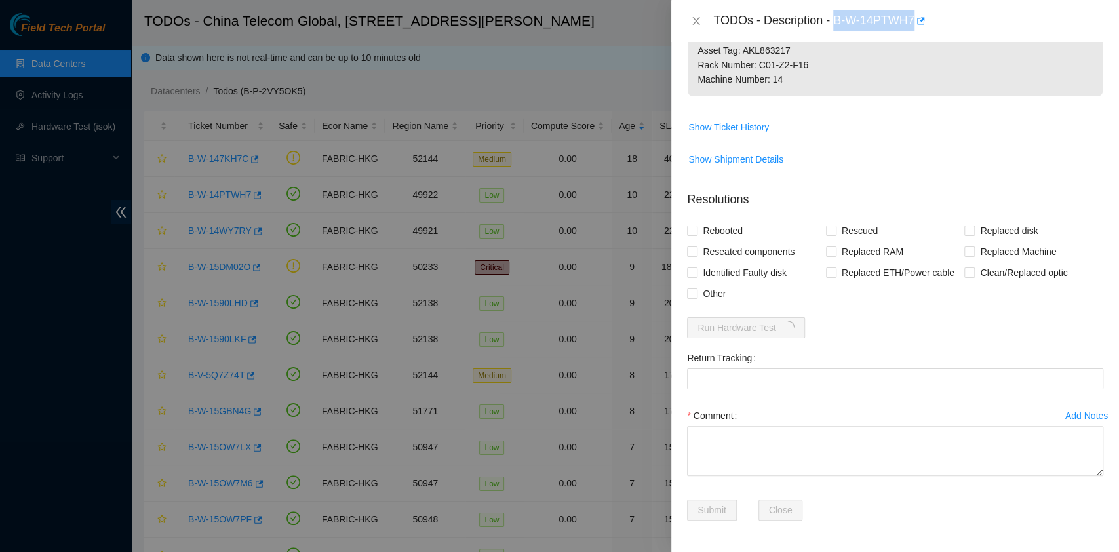
drag, startPoint x: 839, startPoint y: 18, endPoint x: 914, endPoint y: 41, distance: 78.8
click at [914, 41] on div "TODOs - Description - B-W-14PTWH7" at bounding box center [895, 21] width 448 height 42
copy div "B-W-14PTWH7"
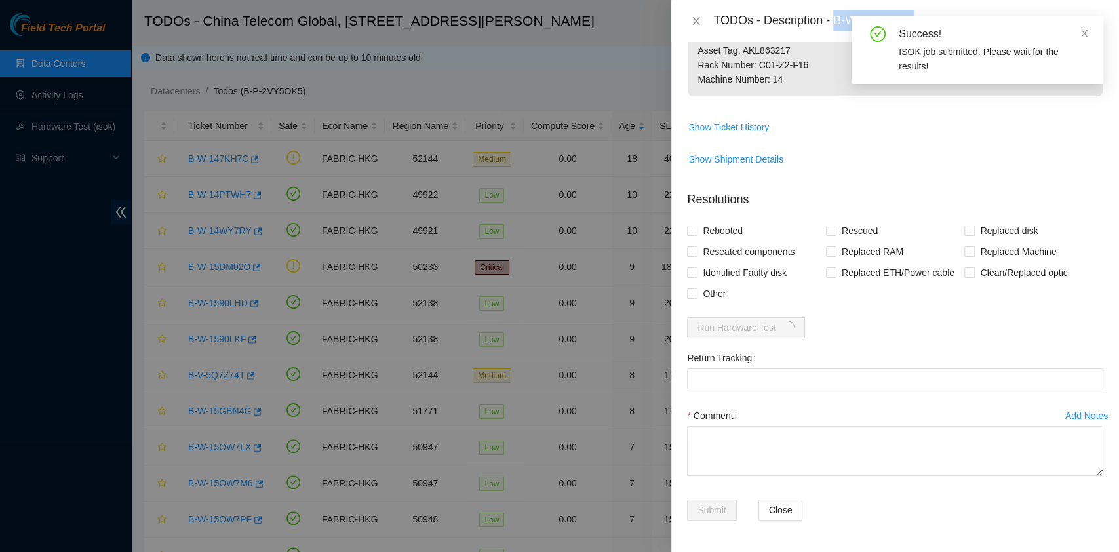
click at [1070, 170] on span "Show Shipment Details" at bounding box center [895, 159] width 415 height 21
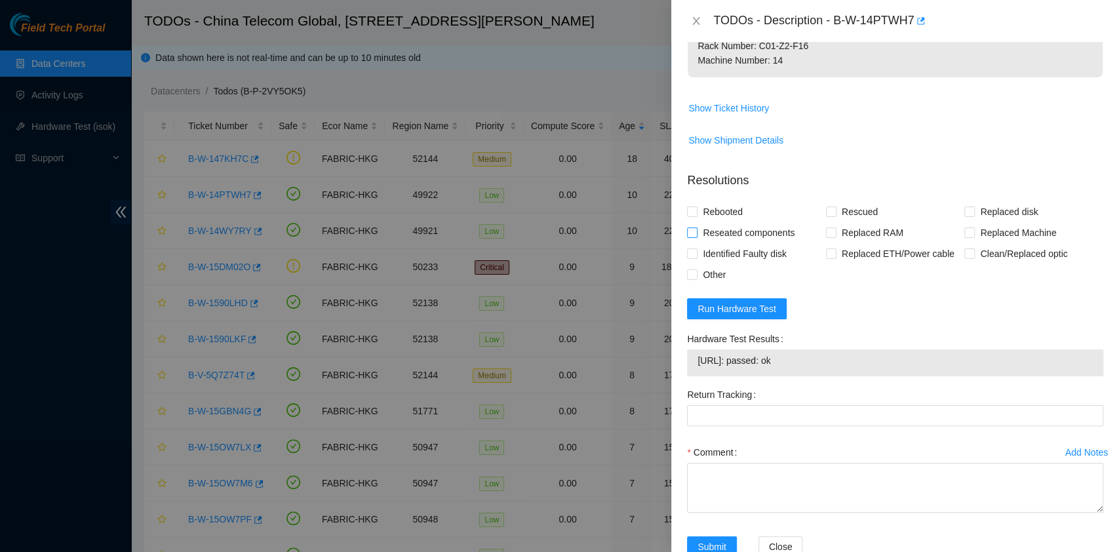
click at [697, 243] on span "Reseated components" at bounding box center [748, 232] width 102 height 21
click at [696, 237] on input "Reseated components" at bounding box center [691, 231] width 9 height 9
click at [697, 243] on span "Reseated components" at bounding box center [748, 232] width 102 height 21
click at [696, 237] on input "Reseated components" at bounding box center [691, 231] width 9 height 9
checkbox input "false"
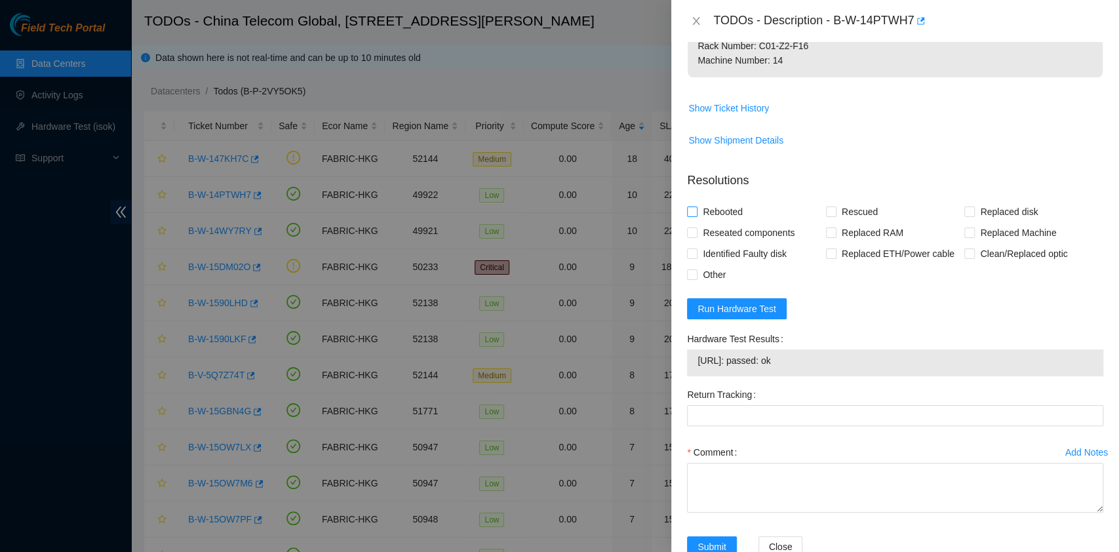
click at [697, 222] on span "Rebooted" at bounding box center [722, 211] width 50 height 21
click at [696, 216] on input "Rebooted" at bounding box center [691, 210] width 9 height 9
checkbox input "true"
click at [692, 237] on input "Reseated components" at bounding box center [691, 231] width 9 height 9
checkbox input "true"
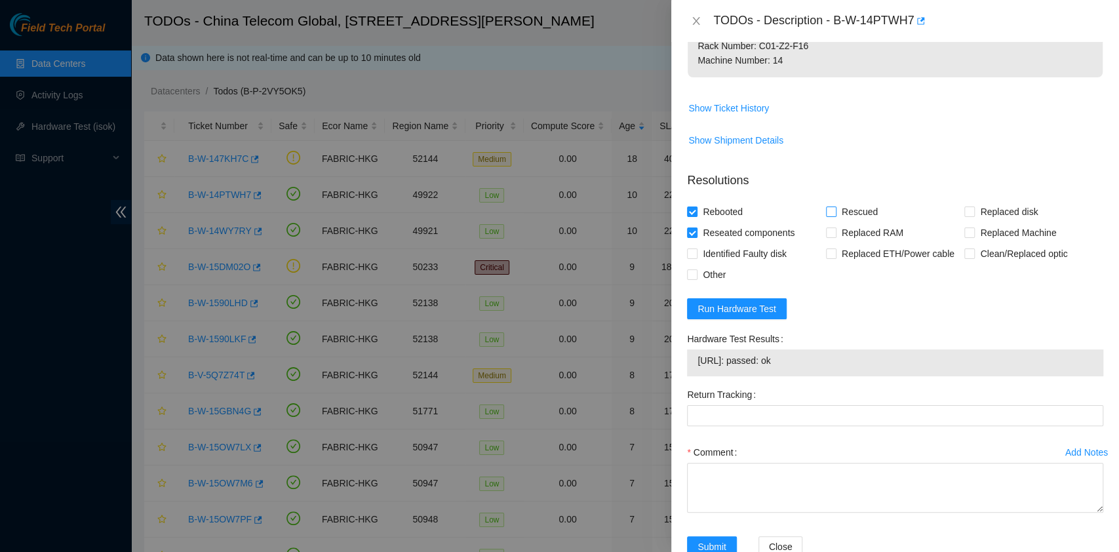
click at [831, 222] on label "Rescued" at bounding box center [854, 211] width 57 height 21
click at [831, 216] on input "Rescued" at bounding box center [830, 210] width 9 height 9
checkbox input "true"
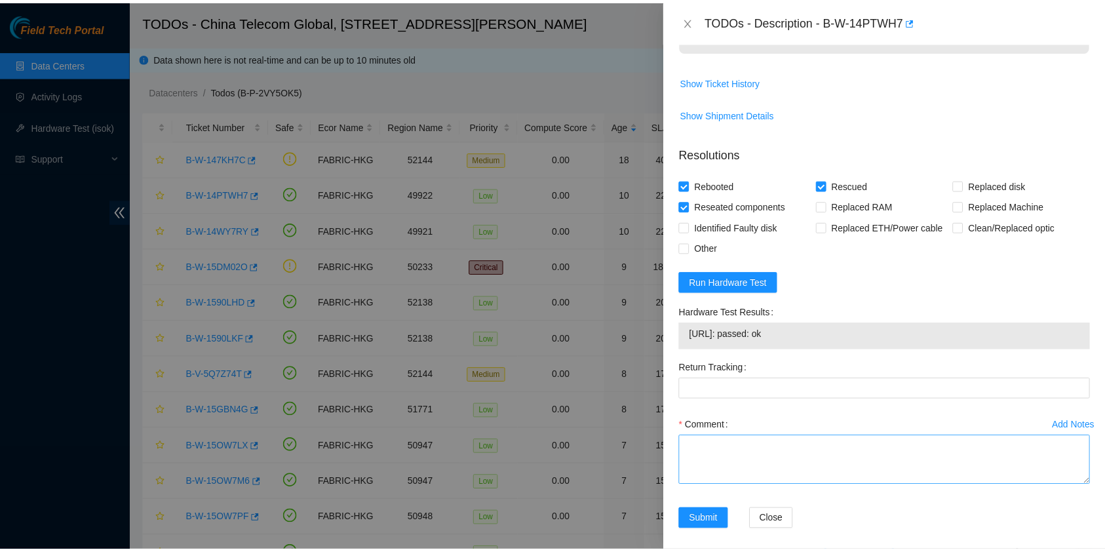
scroll to position [533, 0]
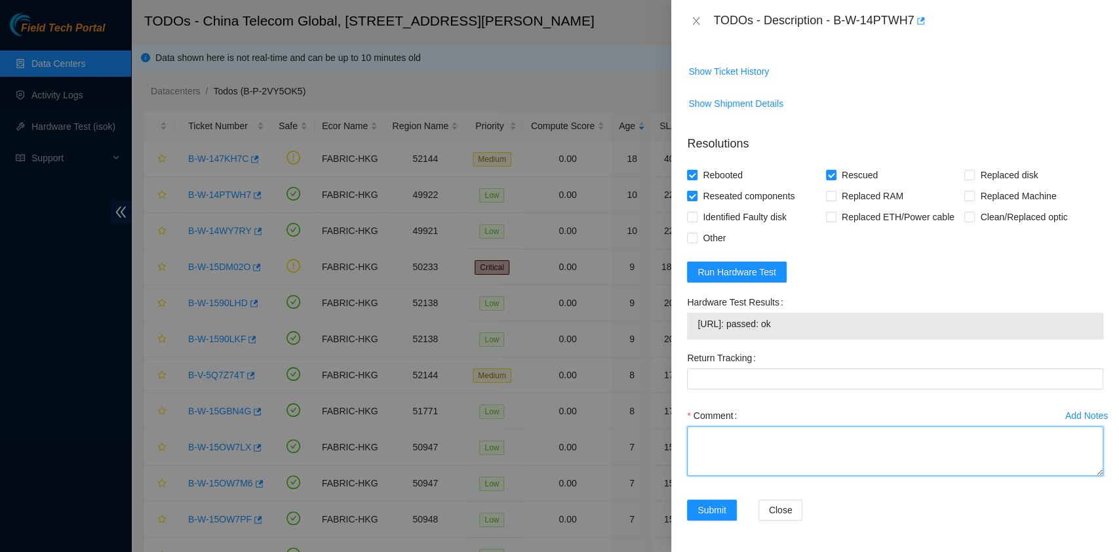
click at [778, 454] on textarea "Comment" at bounding box center [895, 451] width 416 height 50
type textarea "pass ok"
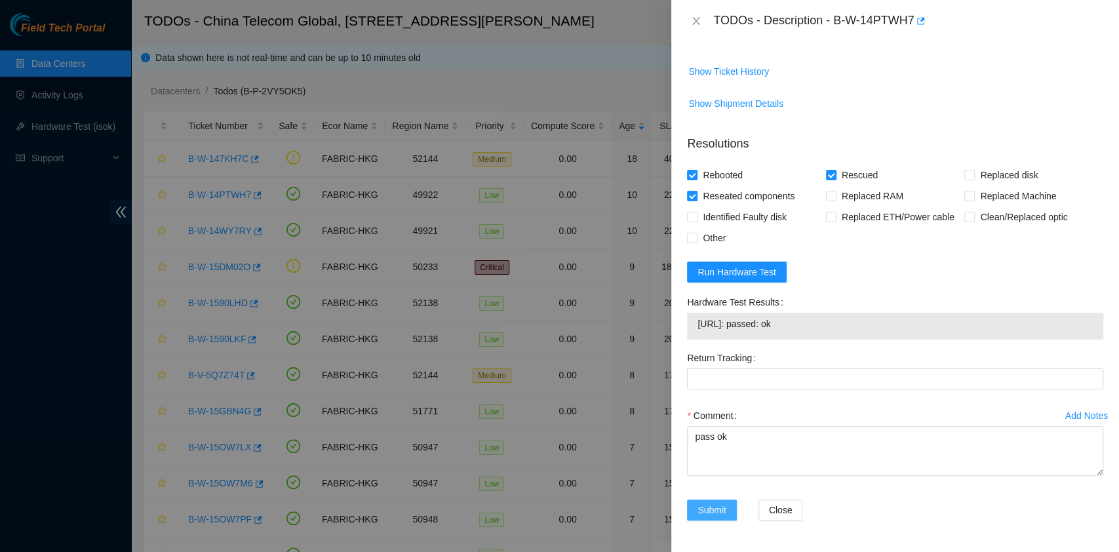
click at [715, 519] on button "Submit" at bounding box center [712, 509] width 50 height 21
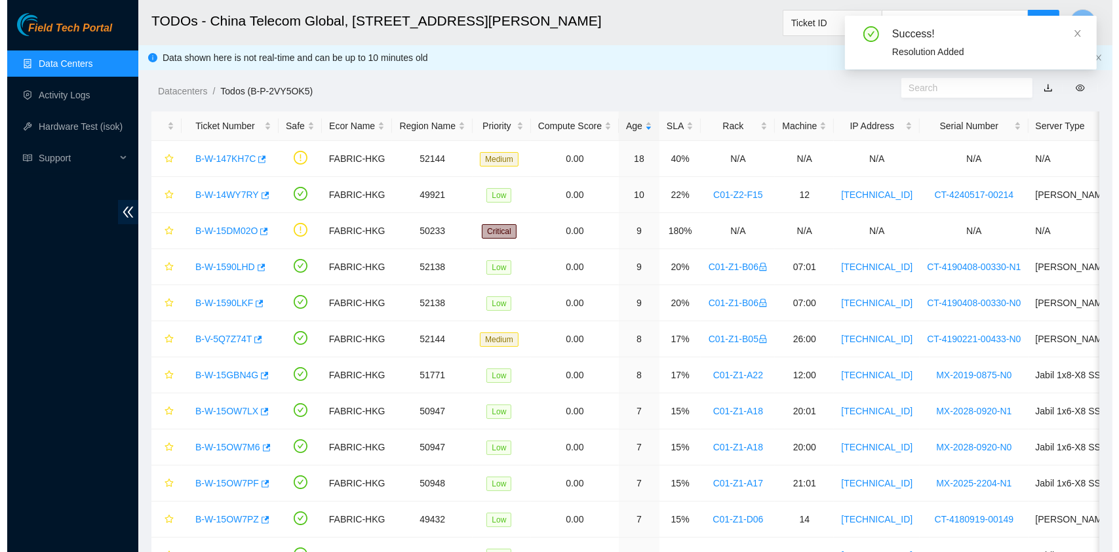
scroll to position [334, 0]
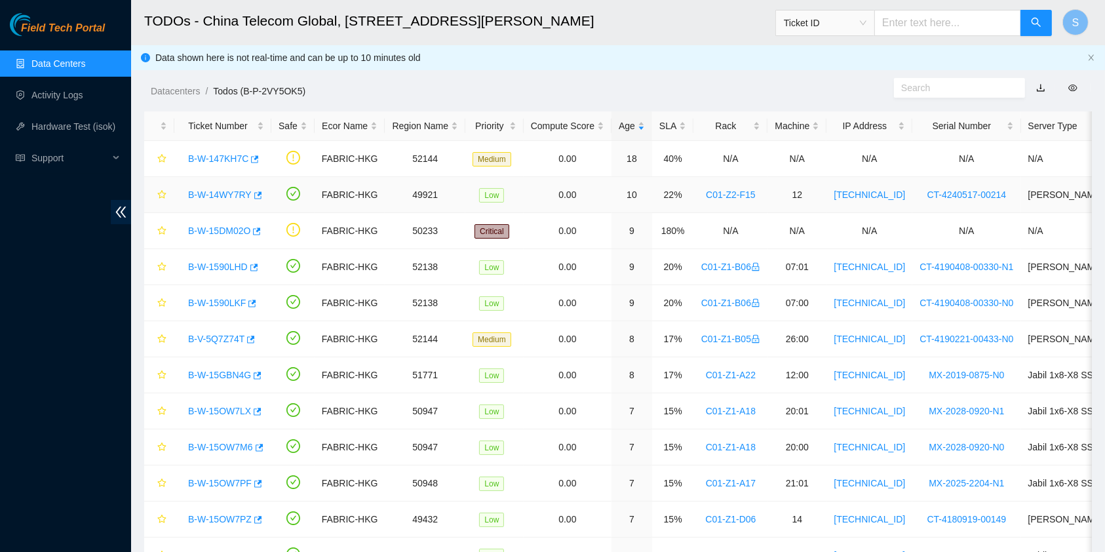
click at [206, 201] on div "B-W-14WY7RY" at bounding box center [223, 194] width 83 height 21
click at [209, 196] on link "B-W-14WY7RY" at bounding box center [220, 194] width 64 height 10
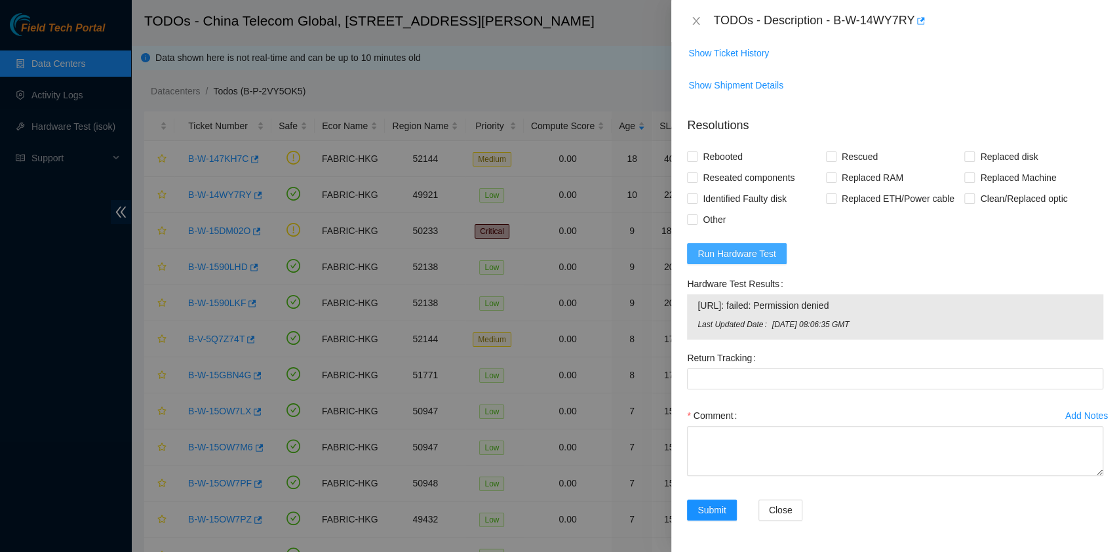
click at [752, 253] on span "Run Hardware Test" at bounding box center [736, 253] width 79 height 14
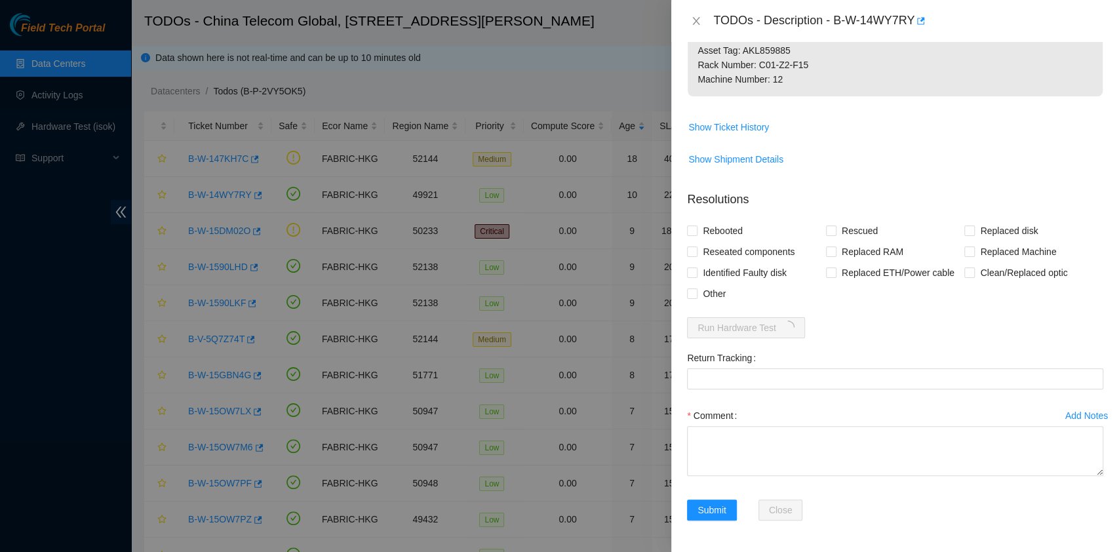
scroll to position [477, 0]
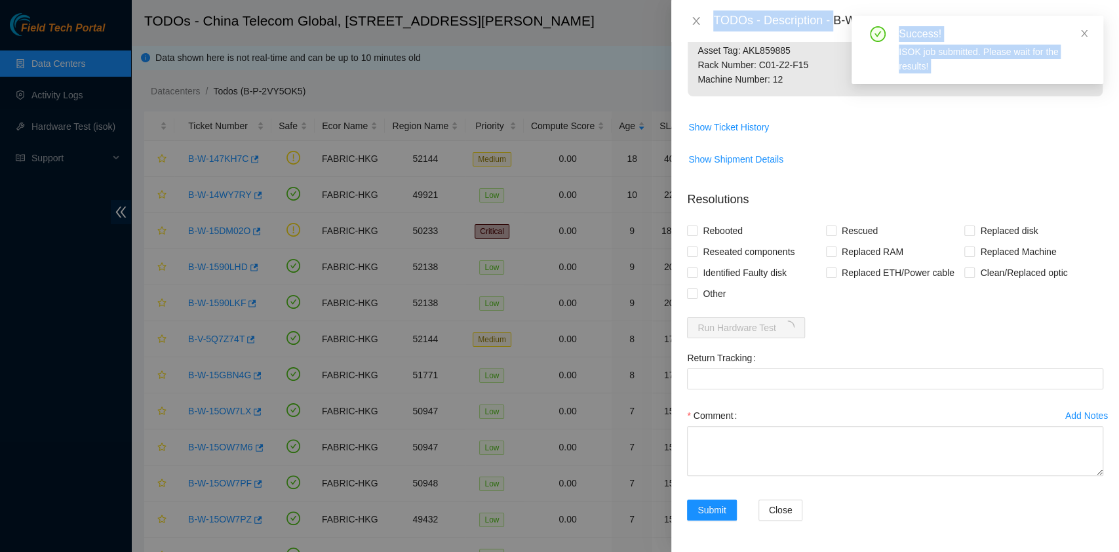
drag, startPoint x: 834, startPoint y: 22, endPoint x: 882, endPoint y: 29, distance: 49.0
click at [882, 29] on body "Field Tech Portal Data Centers Activity Logs Hardware Test (isok) Support TODOs…" at bounding box center [553, 276] width 1106 height 552
click at [1083, 29] on icon "close" at bounding box center [1084, 33] width 9 height 9
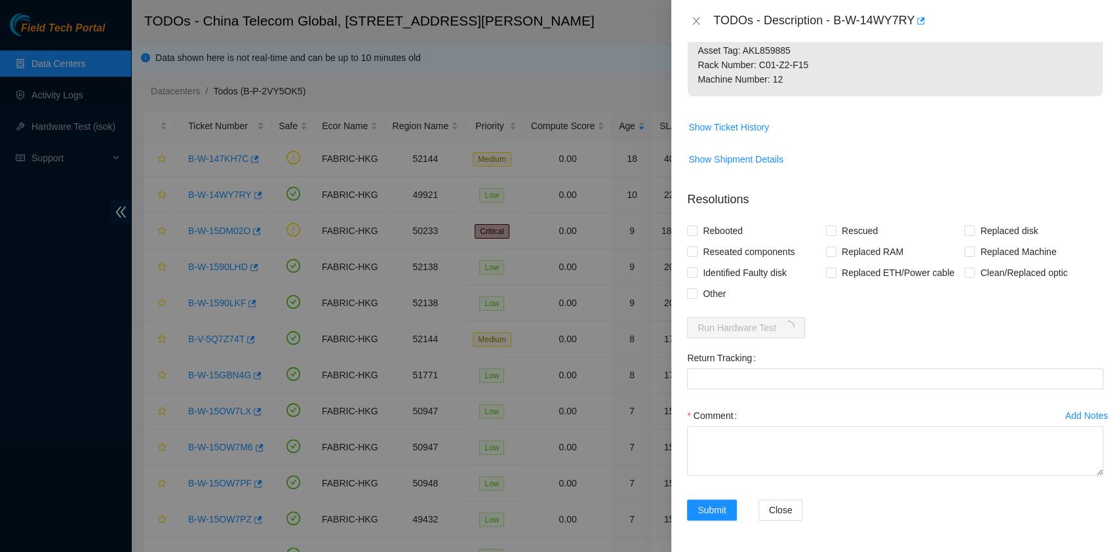
drag, startPoint x: 841, startPoint y: 18, endPoint x: 902, endPoint y: 49, distance: 68.6
click at [902, 49] on div "TODOs - Description - B-W-14WY7RY Problem Type Hardware Sub Type Tier 1 Rack Nu…" at bounding box center [895, 276] width 448 height 552
drag, startPoint x: 838, startPoint y: 18, endPoint x: 908, endPoint y: 43, distance: 74.2
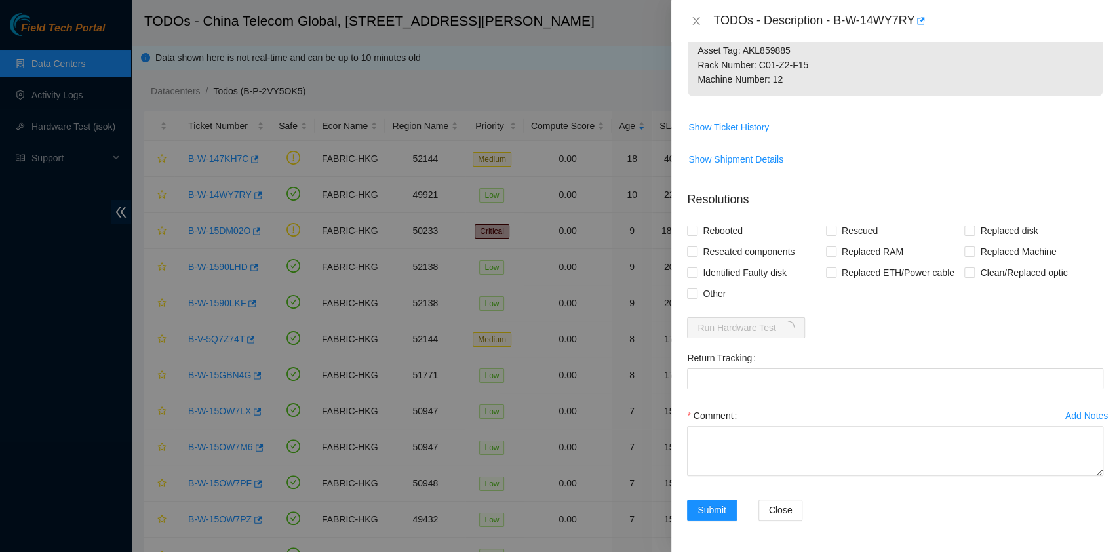
click at [908, 43] on div "TODOs - Description - B-W-14WY7RY Problem Type Hardware Sub Type Tier 1 Rack Nu…" at bounding box center [895, 276] width 448 height 552
copy div "B-W-14WY7RY Problem Type Hardware Sub Type Tier 1 Rack Number C01-Z2-F15 Machin…"
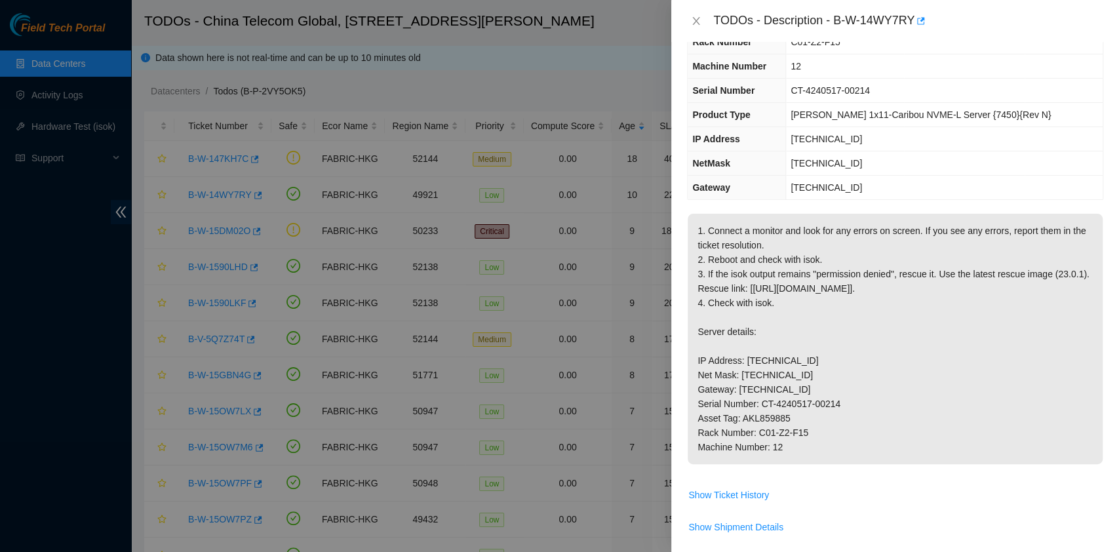
scroll to position [0, 0]
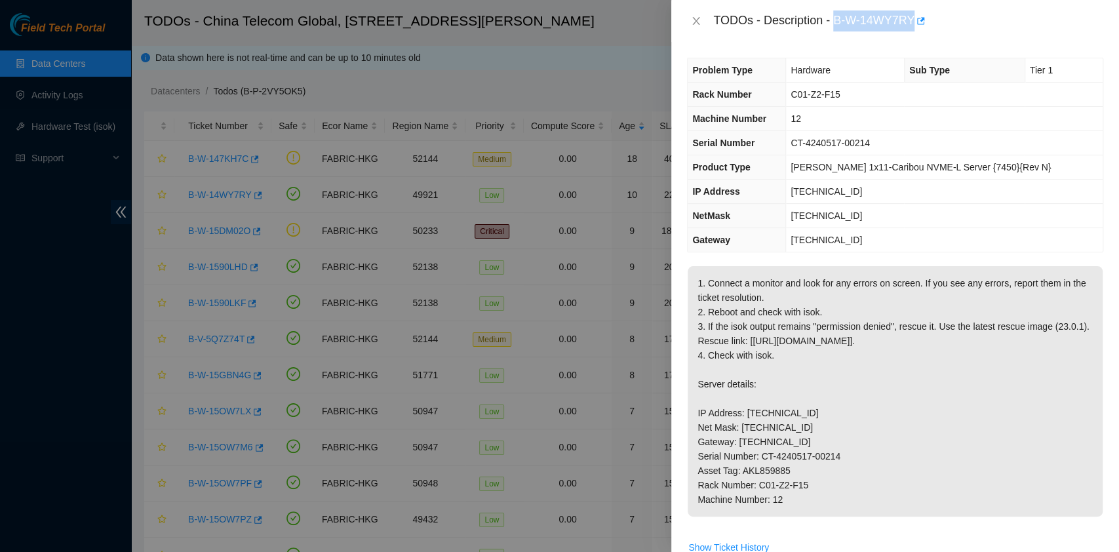
drag, startPoint x: 834, startPoint y: 19, endPoint x: 912, endPoint y: 39, distance: 80.6
click at [912, 39] on div "TODOs - Description - B-W-14WY7RY" at bounding box center [895, 21] width 448 height 42
copy div "B-W-14WY7RY"
click at [865, 408] on p "1. Connect a monitor and look for any errors on screen. If you see any errors, …" at bounding box center [895, 391] width 415 height 250
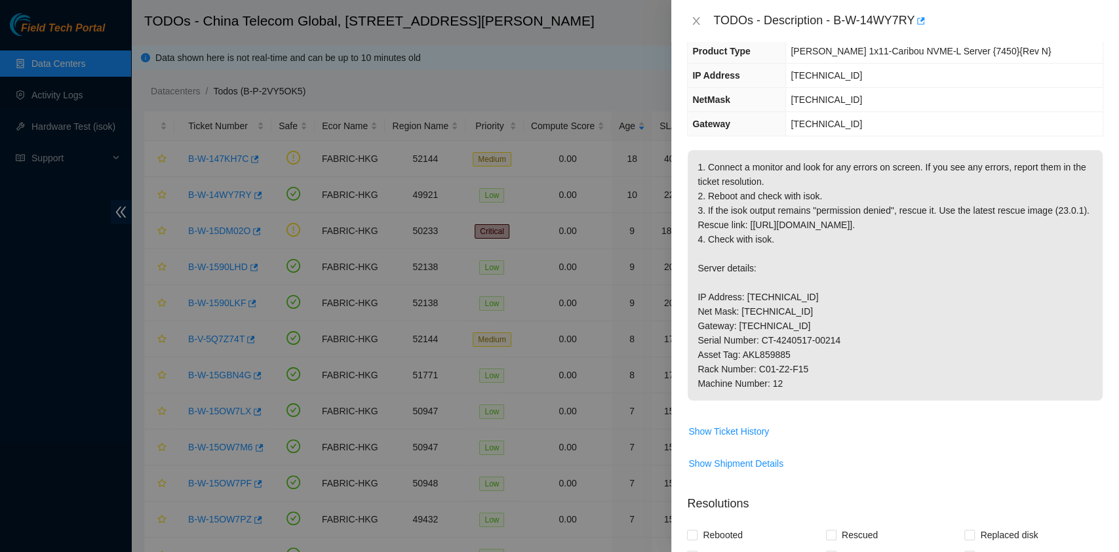
scroll to position [477, 0]
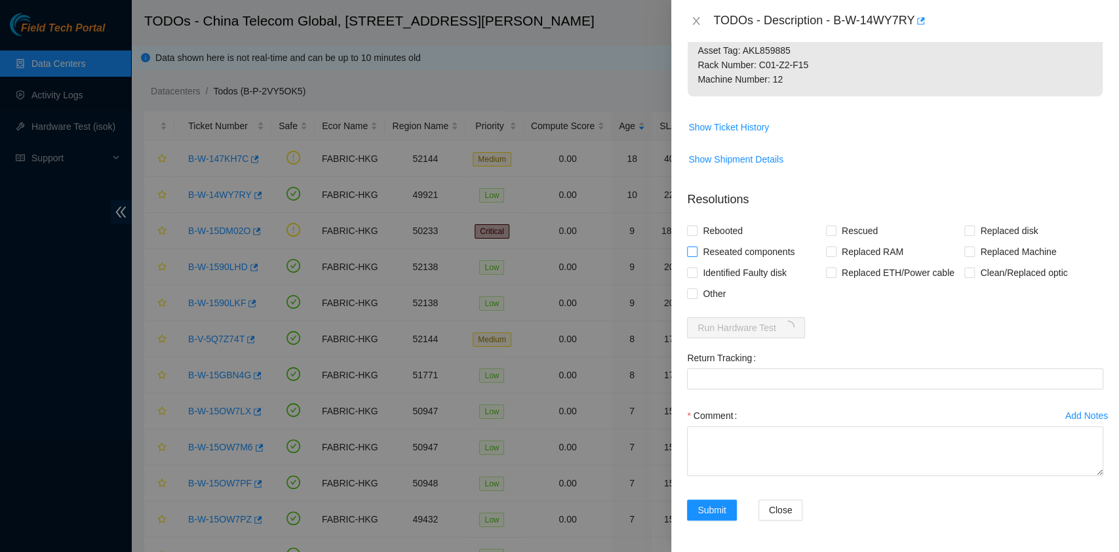
click at [739, 252] on span "Reseated components" at bounding box center [748, 251] width 102 height 21
click at [696, 252] on input "Reseated components" at bounding box center [691, 250] width 9 height 9
checkbox input "true"
click at [732, 223] on span "Rebooted" at bounding box center [722, 230] width 50 height 21
click at [696, 225] on input "Rebooted" at bounding box center [691, 229] width 9 height 9
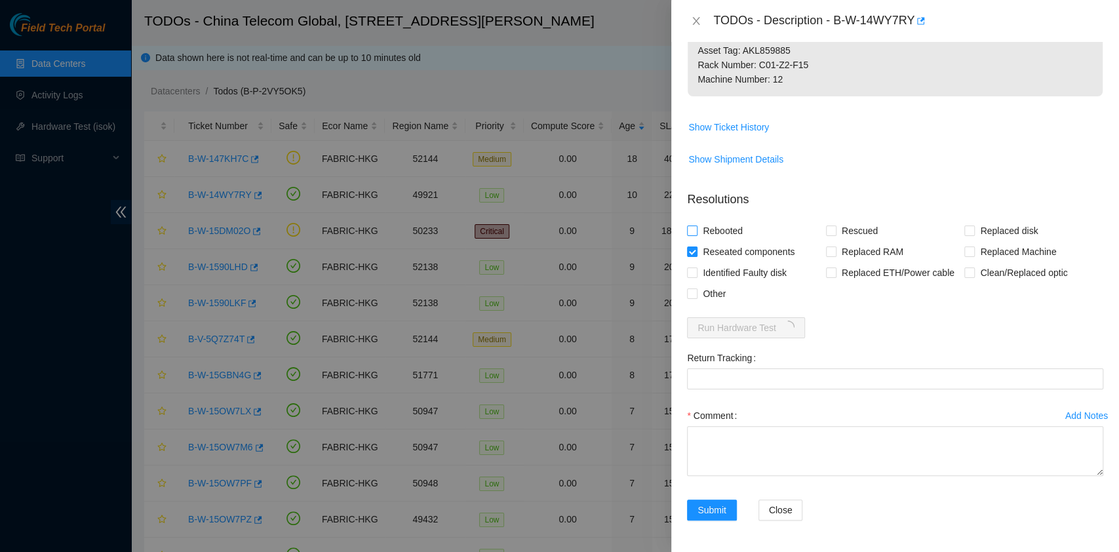
checkbox input "true"
click at [836, 239] on span "Rescued" at bounding box center [859, 230] width 47 height 21
click at [833, 235] on input "Rescued" at bounding box center [830, 229] width 9 height 9
checkbox input "true"
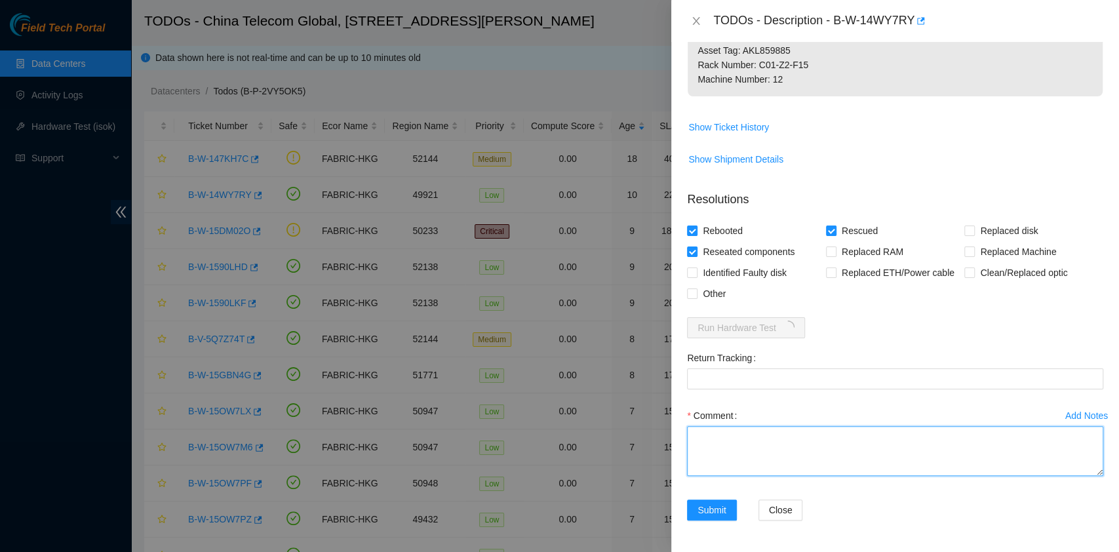
click at [771, 441] on textarea "Comment" at bounding box center [895, 451] width 416 height 50
type textarea "pass ok"
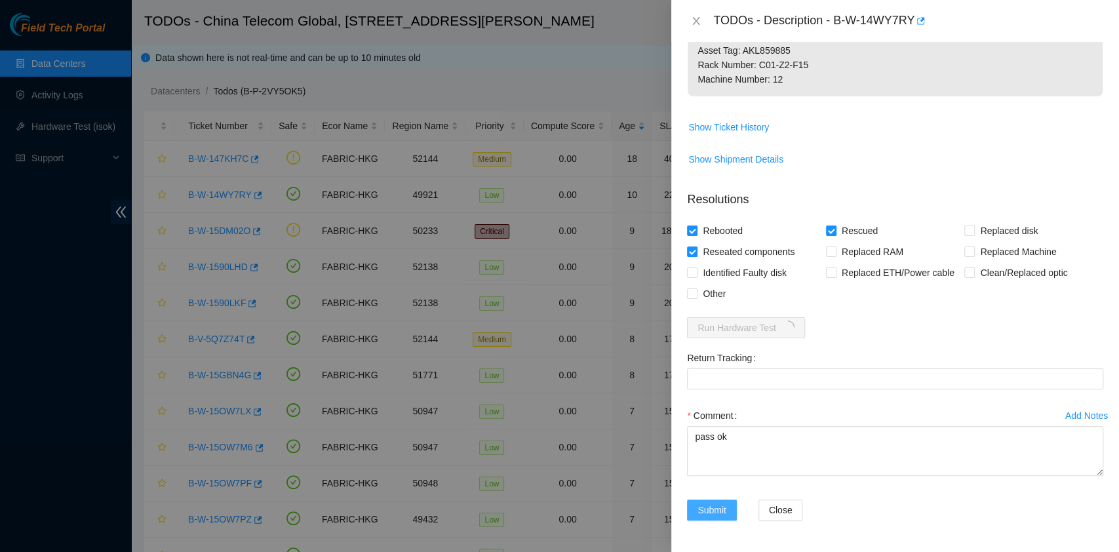
click at [722, 505] on span "Submit" at bounding box center [711, 510] width 29 height 14
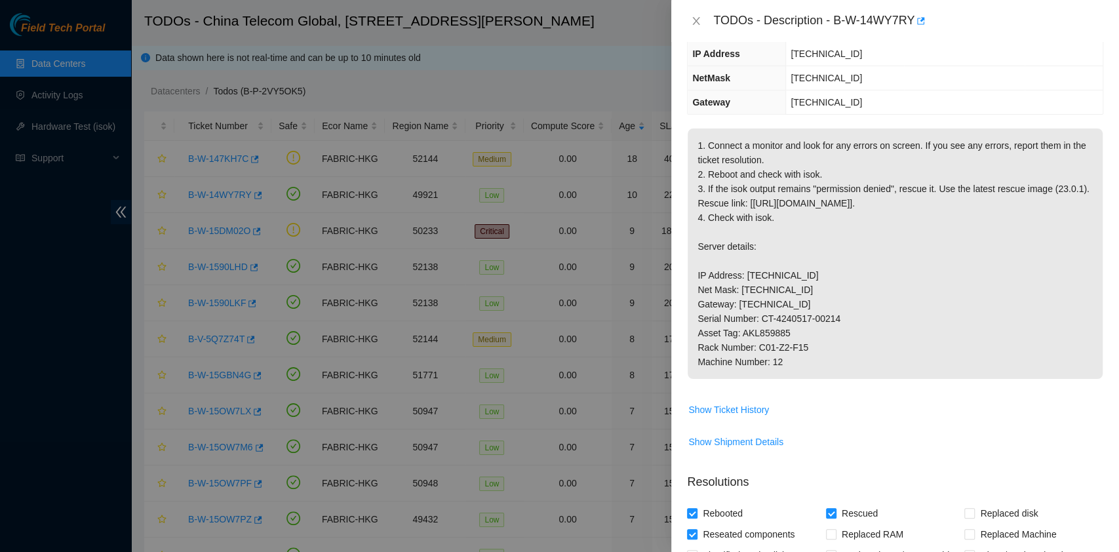
scroll to position [0, 0]
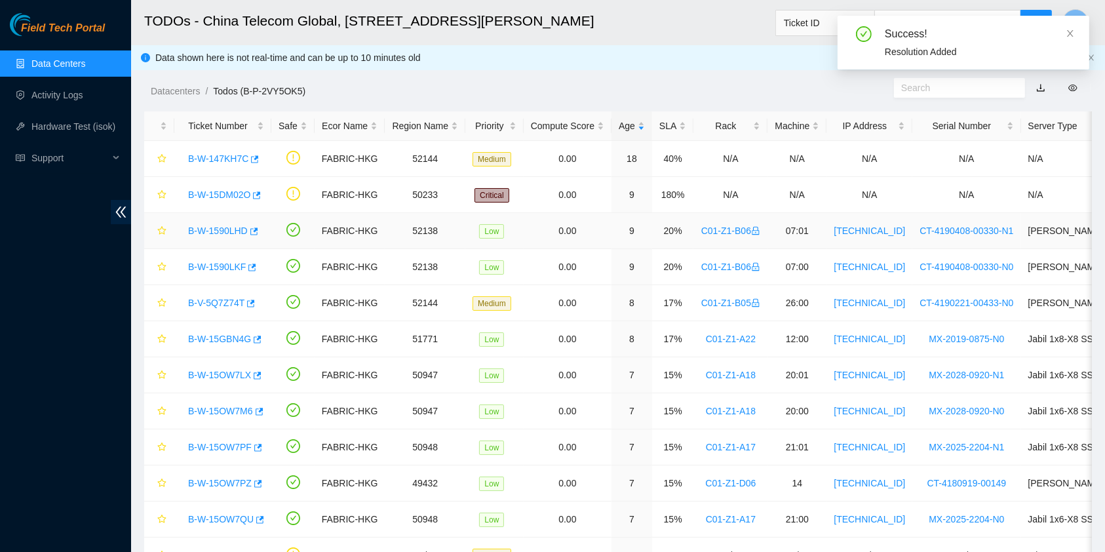
drag, startPoint x: 203, startPoint y: 227, endPoint x: 233, endPoint y: 245, distance: 35.0
click at [203, 227] on link "B-W-1590LHD" at bounding box center [218, 230] width 60 height 10
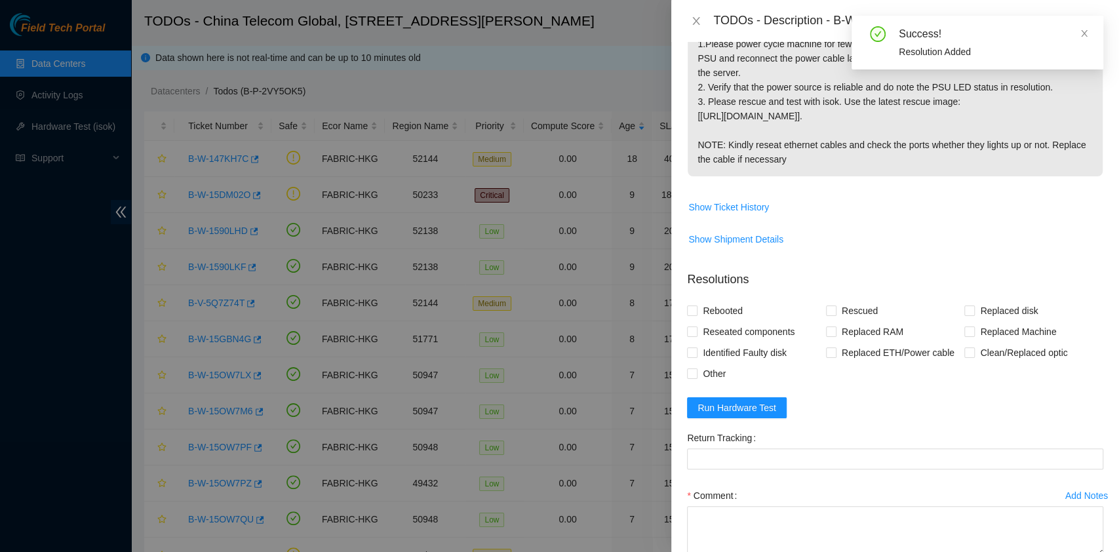
scroll to position [420, 0]
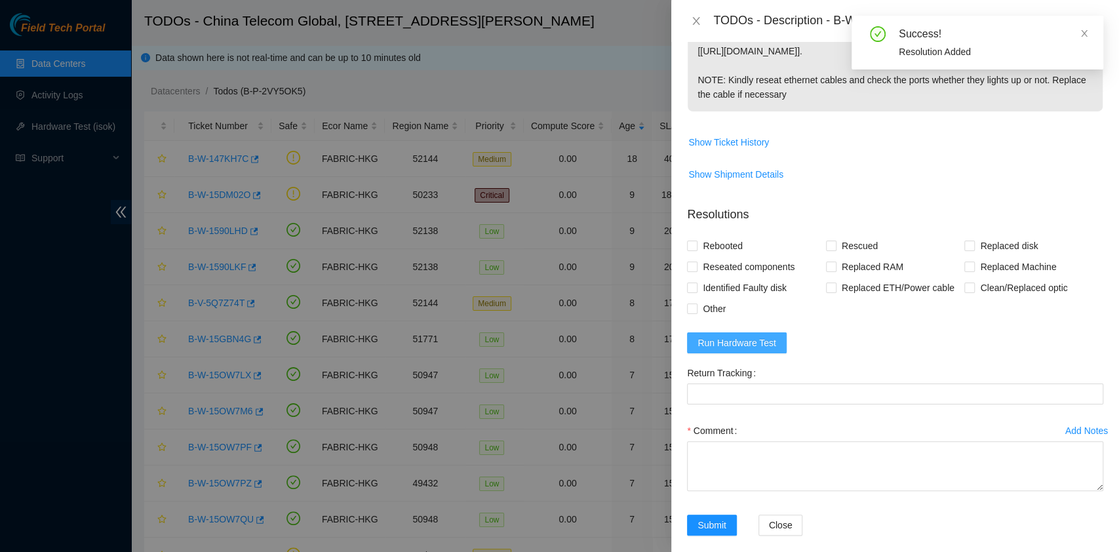
click at [745, 336] on span "Run Hardware Test" at bounding box center [736, 343] width 79 height 14
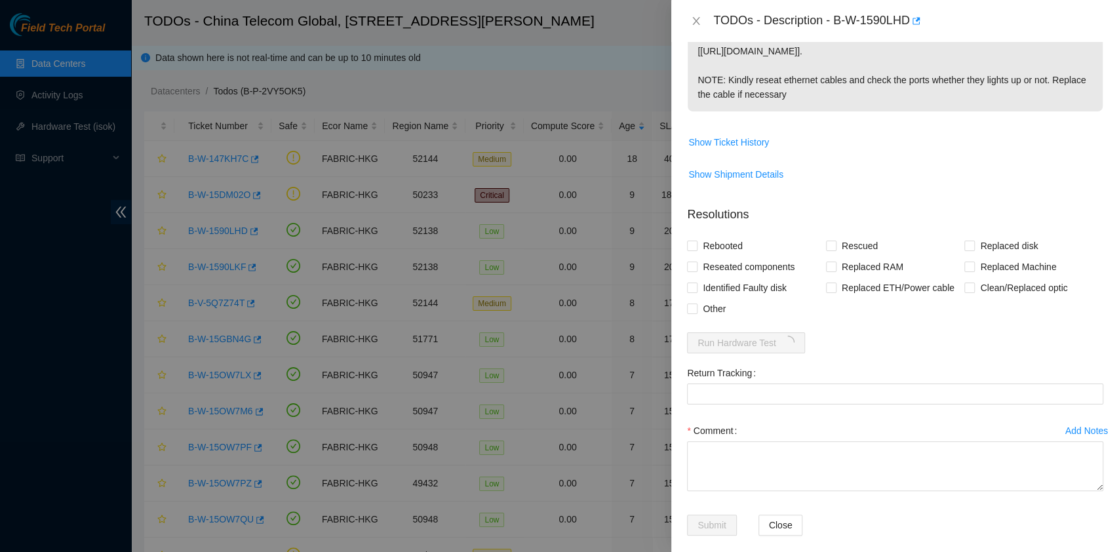
click at [1080, 30] on div "Success! ISOK job submitted. Please wait for the results!" at bounding box center [978, 50] width 252 height 68
click at [1086, 38] on span at bounding box center [1084, 33] width 9 height 10
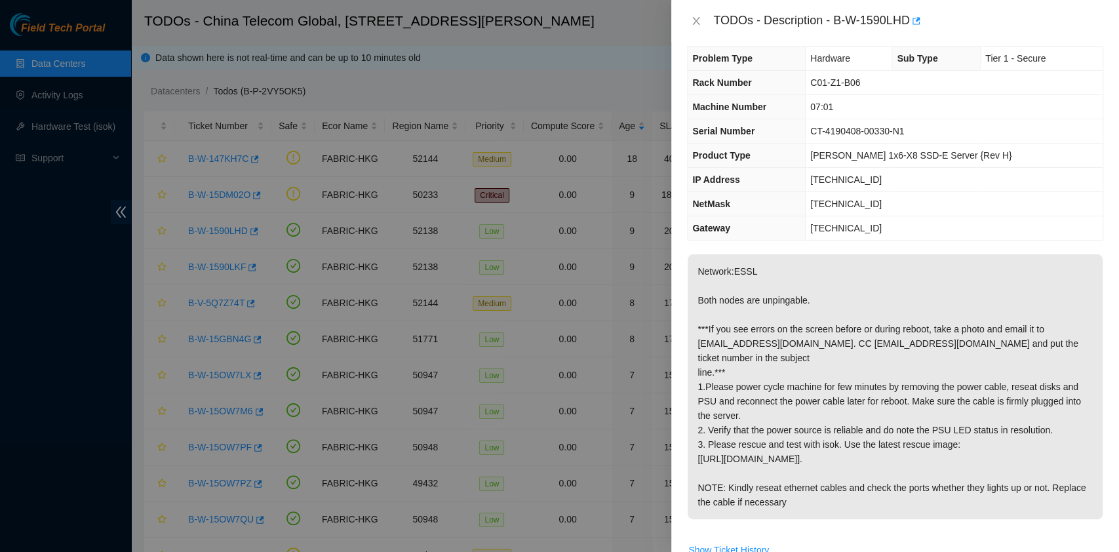
scroll to position [0, 0]
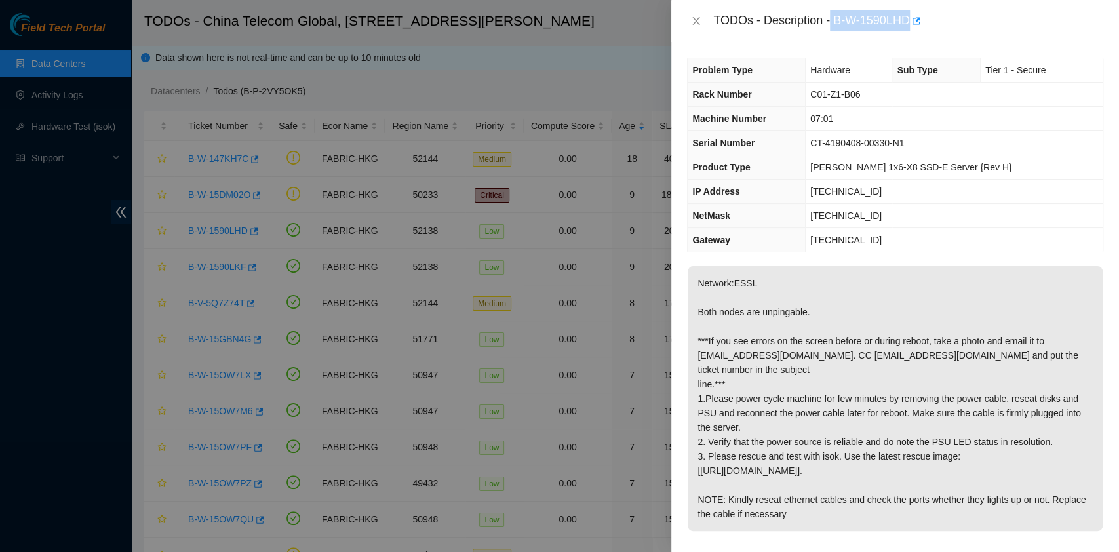
drag, startPoint x: 831, startPoint y: 18, endPoint x: 914, endPoint y: 35, distance: 84.8
click at [914, 35] on div "TODOs - Description - B-W-1590LHD" at bounding box center [895, 21] width 448 height 42
copy div "B-W-1590LHD"
click at [832, 402] on p "Network:ESSL Both nodes are unpingable. ***If you see errors on the screen befo…" at bounding box center [895, 398] width 415 height 265
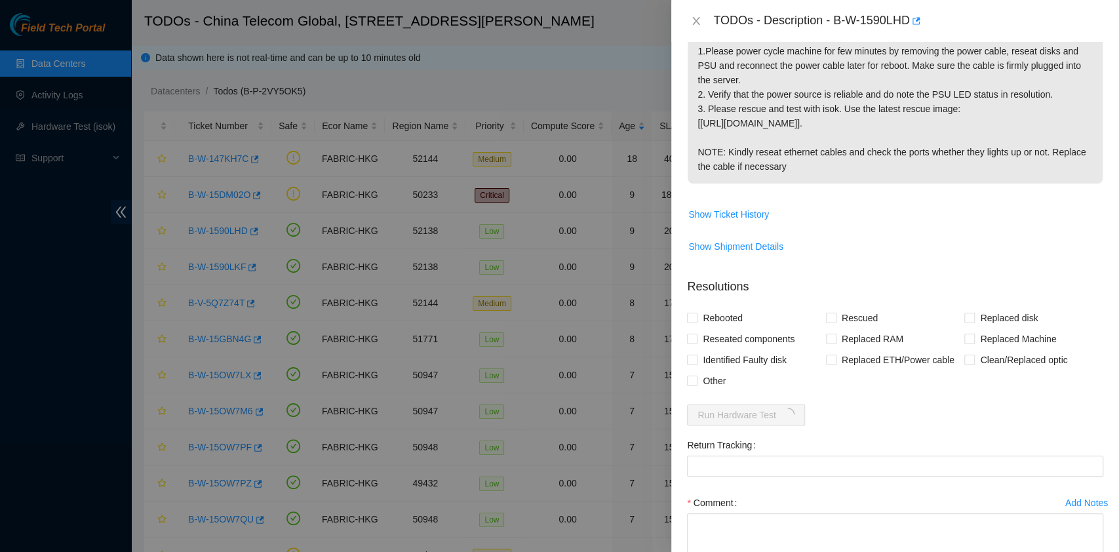
scroll to position [349, 0]
click at [753, 327] on span "Reseated components" at bounding box center [748, 337] width 102 height 21
click at [696, 332] on input "Reseated components" at bounding box center [691, 336] width 9 height 9
checkbox input "true"
click at [724, 306] on span "Rebooted" at bounding box center [722, 316] width 50 height 21
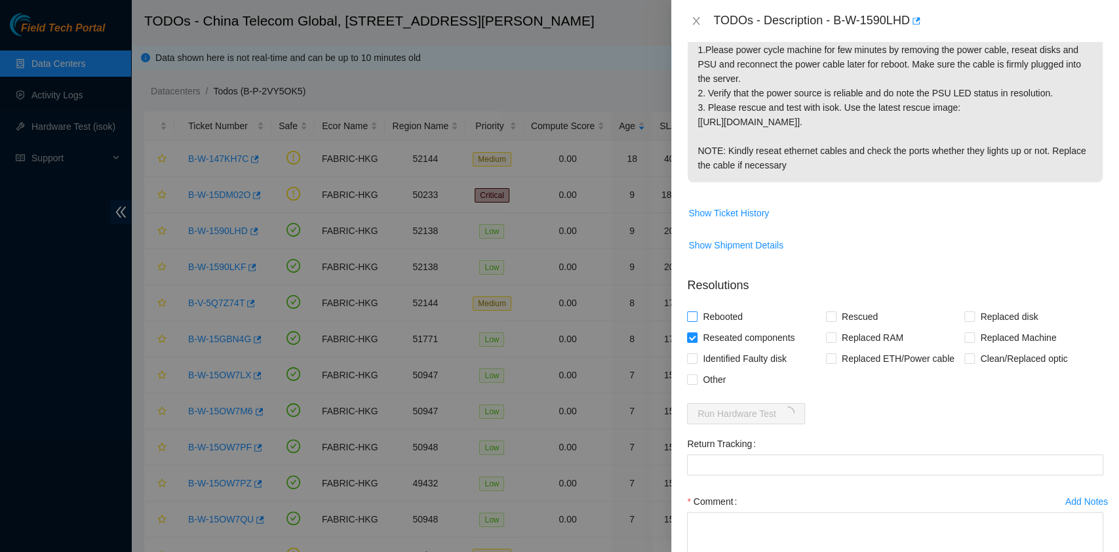
click at [696, 311] on input "Rebooted" at bounding box center [691, 315] width 9 height 9
checkbox input "true"
click at [859, 306] on span "Rescued" at bounding box center [859, 316] width 47 height 21
click at [835, 311] on input "Rescued" at bounding box center [830, 315] width 9 height 9
checkbox input "true"
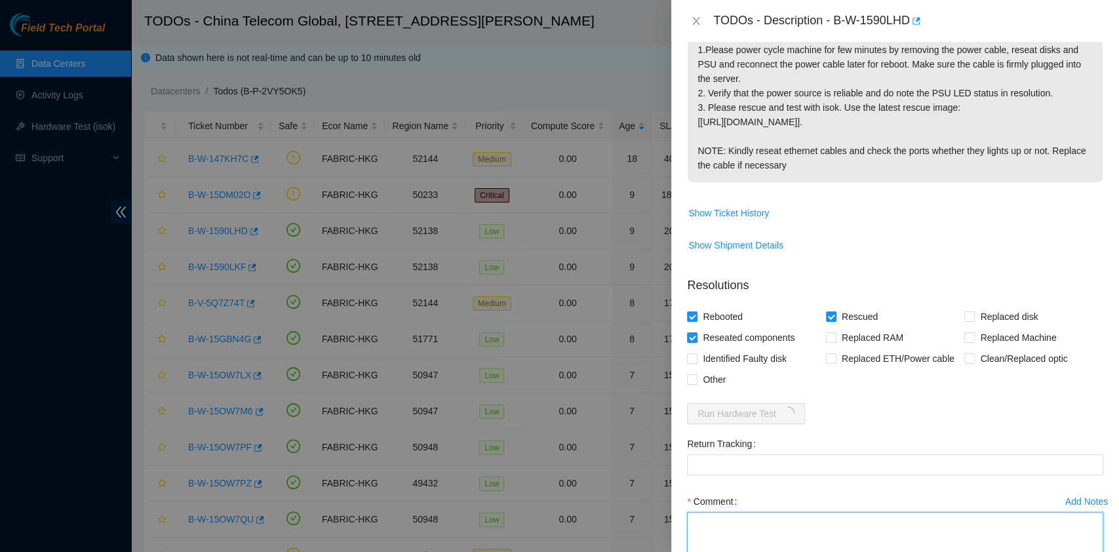
click at [794, 512] on textarea "Comment" at bounding box center [895, 537] width 416 height 50
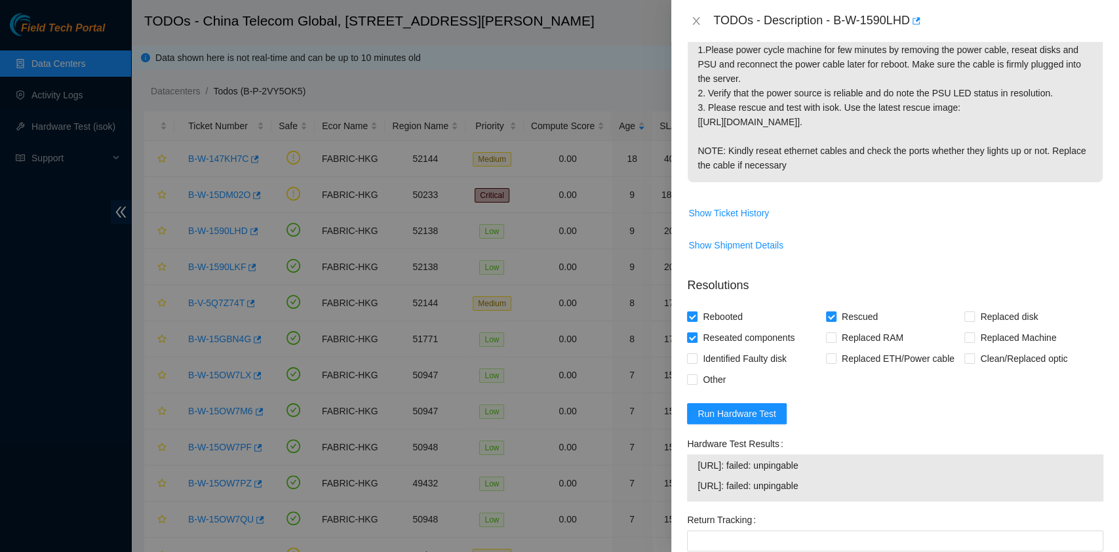
click at [793, 509] on div "Return Tracking" at bounding box center [895, 519] width 416 height 21
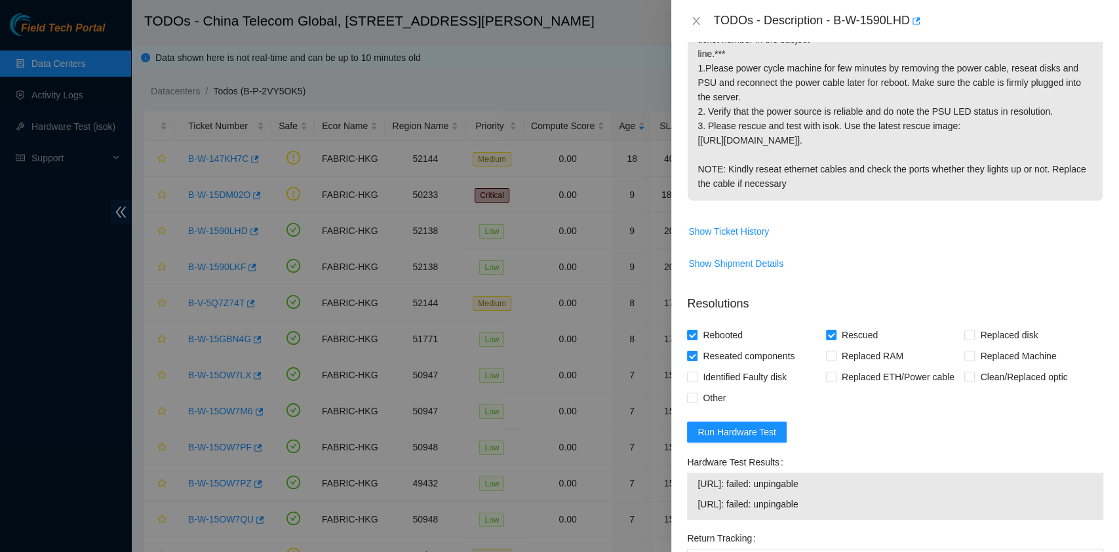
scroll to position [328, 0]
click at [833, 151] on p "Network:ESSL Both nodes are unpingable. ***If you see errors on the screen befo…" at bounding box center [895, 70] width 415 height 265
click at [960, 224] on span "Show Ticket History" at bounding box center [895, 234] width 415 height 21
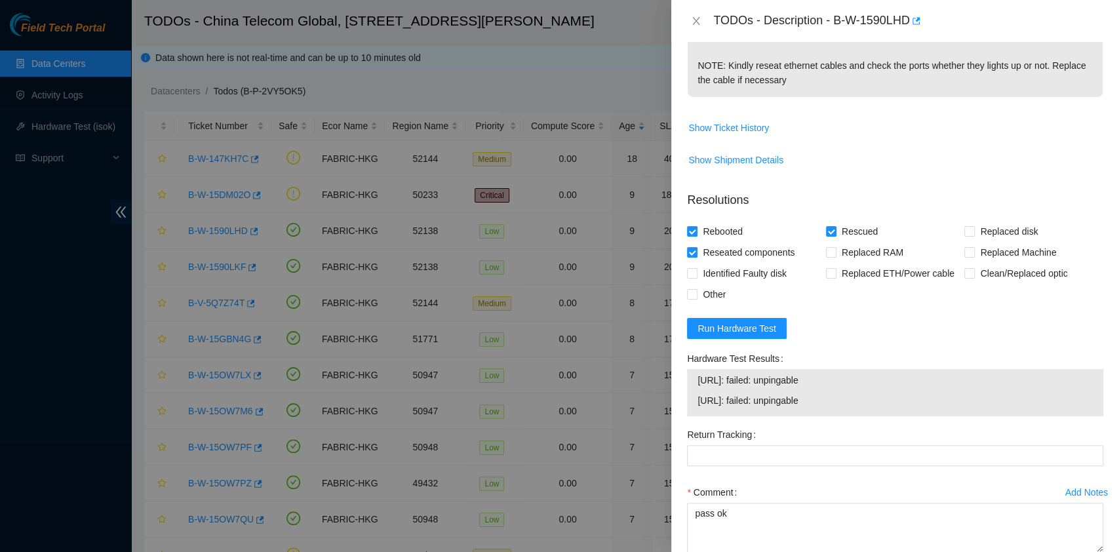
scroll to position [496, 0]
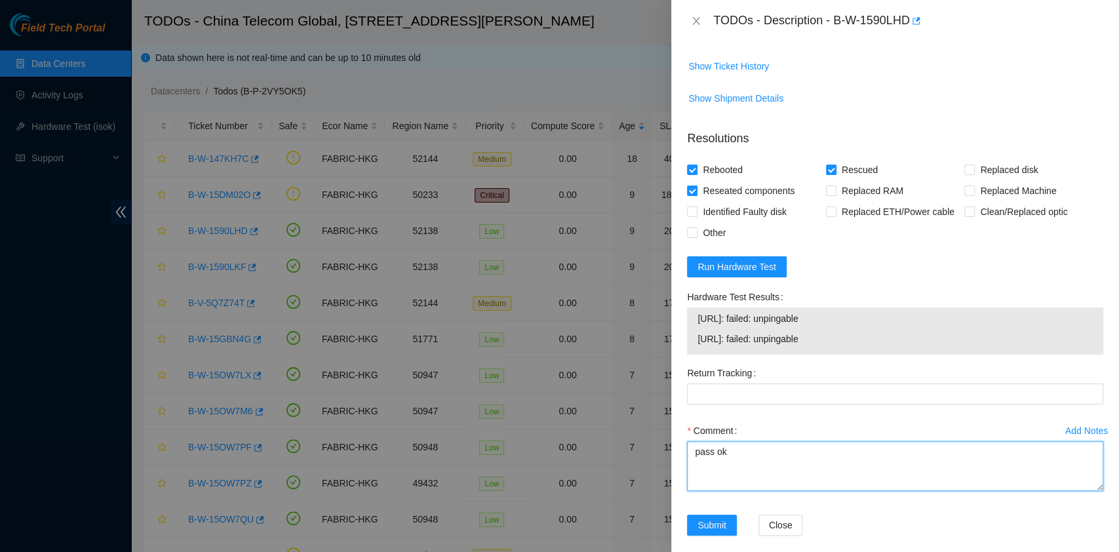
drag, startPoint x: 792, startPoint y: 442, endPoint x: 683, endPoint y: 442, distance: 108.8
click at [683, 442] on div "Add Notes Comment pass ok" at bounding box center [895, 467] width 427 height 94
type textarea "p"
type textarea "no power on both nodes"
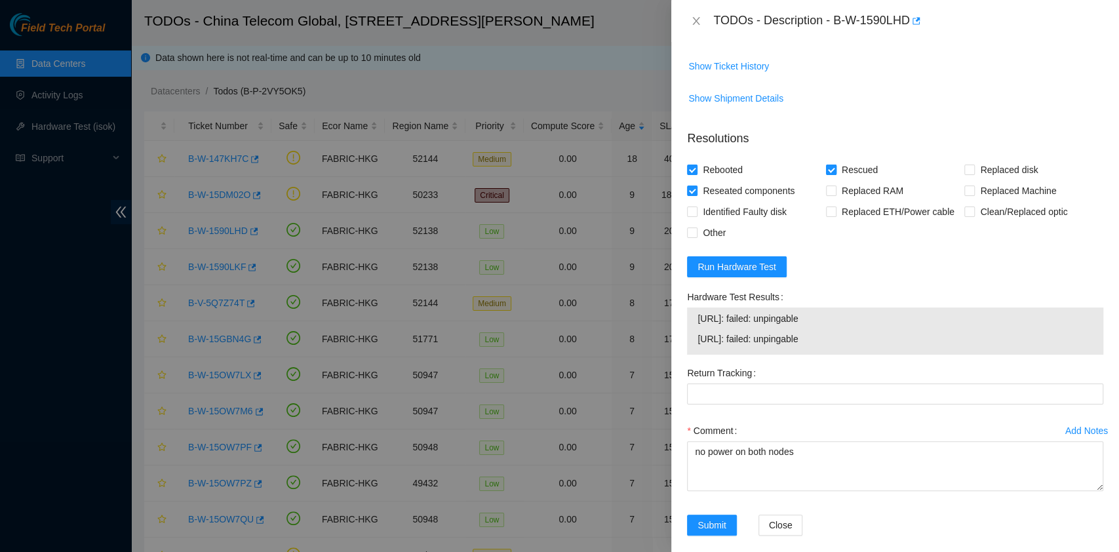
click at [836, 163] on span "Rescued" at bounding box center [859, 169] width 47 height 21
click at [831, 165] on input "Rescued" at bounding box center [830, 169] width 9 height 9
checkbox input "false"
click at [718, 518] on span "Submit" at bounding box center [711, 525] width 29 height 14
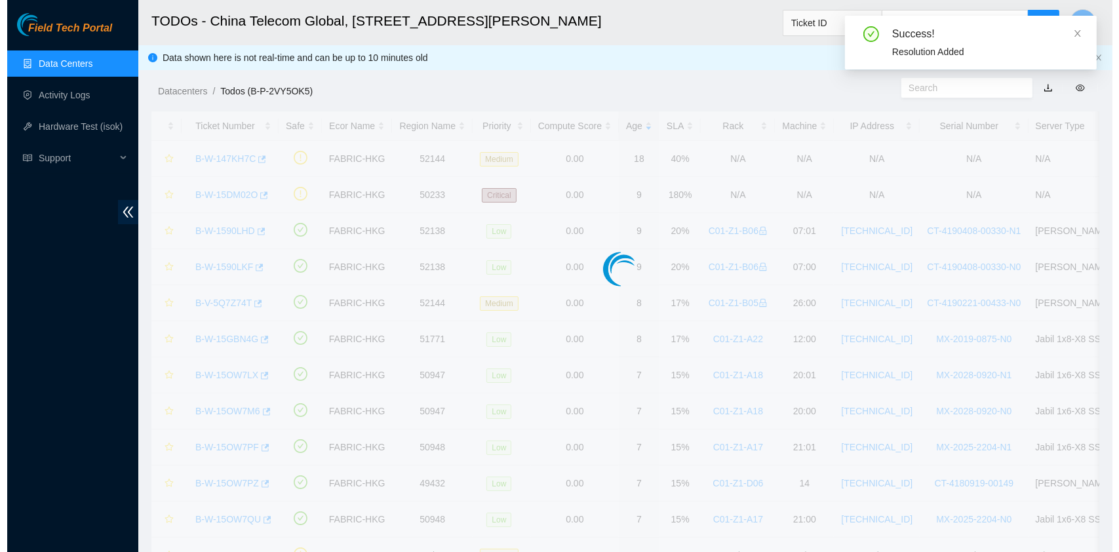
scroll to position [298, 0]
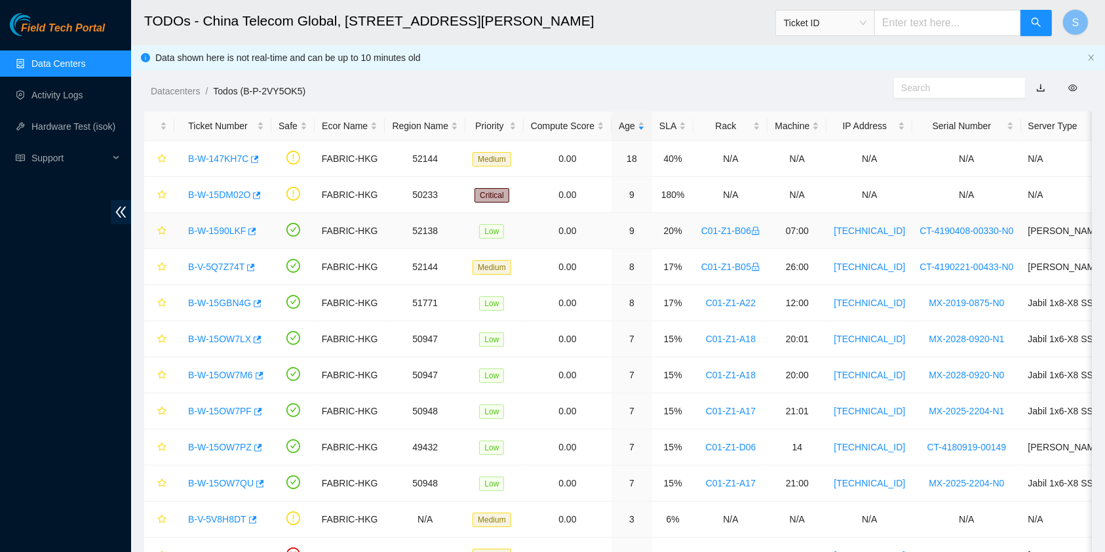
click at [219, 233] on link "B-W-1590LKF" at bounding box center [217, 230] width 58 height 10
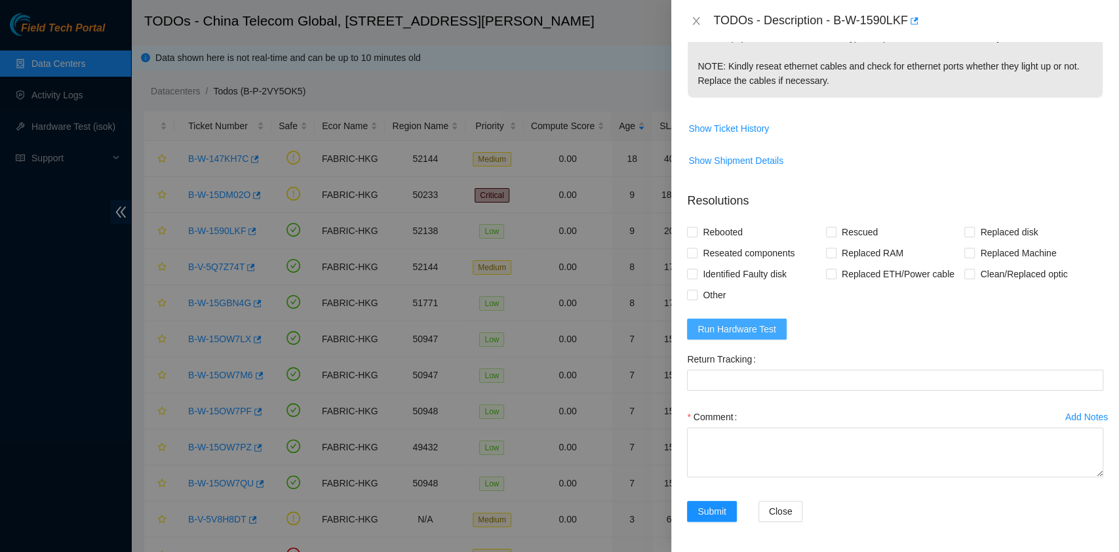
scroll to position [420, 0]
click at [777, 327] on button "Run Hardware Test" at bounding box center [737, 328] width 100 height 21
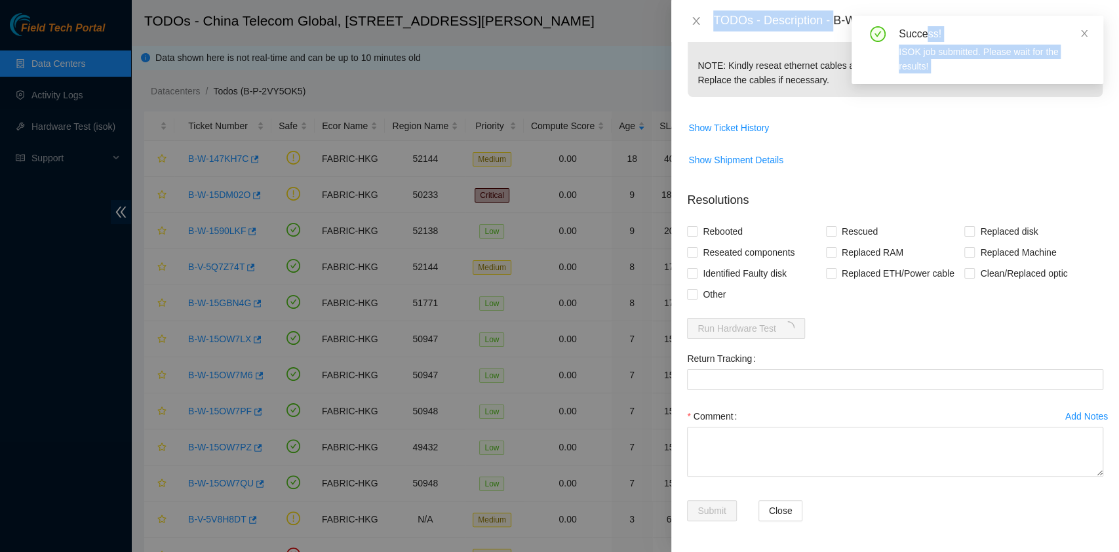
drag, startPoint x: 836, startPoint y: 13, endPoint x: 905, endPoint y: 33, distance: 71.6
click at [924, 34] on body "Field Tech Portal Data Centers Activity Logs Hardware Test (isok) Support TODOs…" at bounding box center [553, 276] width 1106 height 552
click at [1085, 31] on icon "close" at bounding box center [1084, 33] width 9 height 9
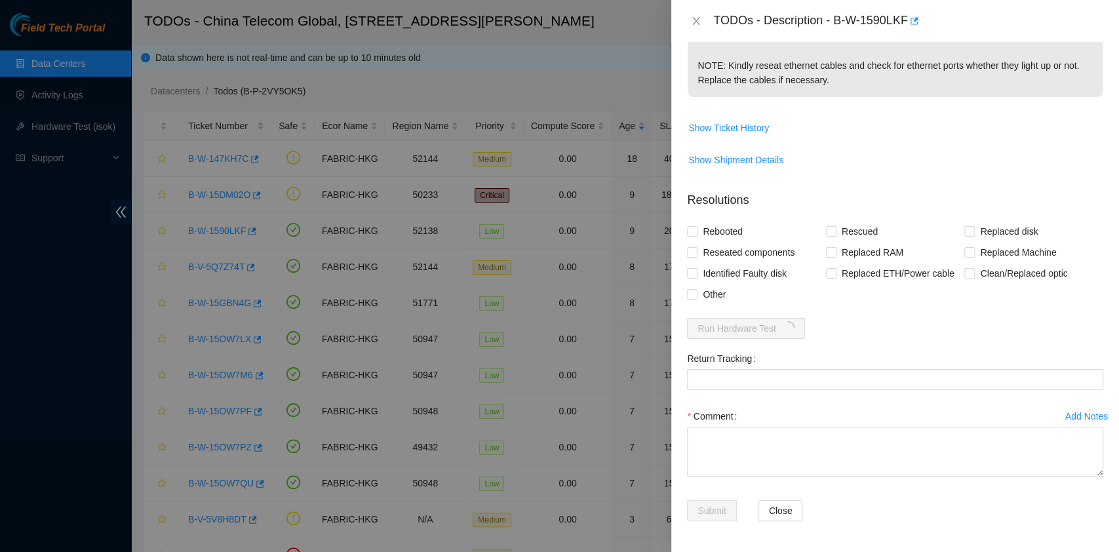
drag, startPoint x: 835, startPoint y: 21, endPoint x: 918, endPoint y: 35, distance: 84.5
click at [918, 35] on div "TODOs - Description - B-W-1590LKF" at bounding box center [895, 21] width 448 height 42
copy div "B-W-1590LKF"
click at [874, 326] on form "Resolutions Rebooted Rescued Replaced disk Reseated components Replaced RAM Rep…" at bounding box center [895, 359] width 416 height 356
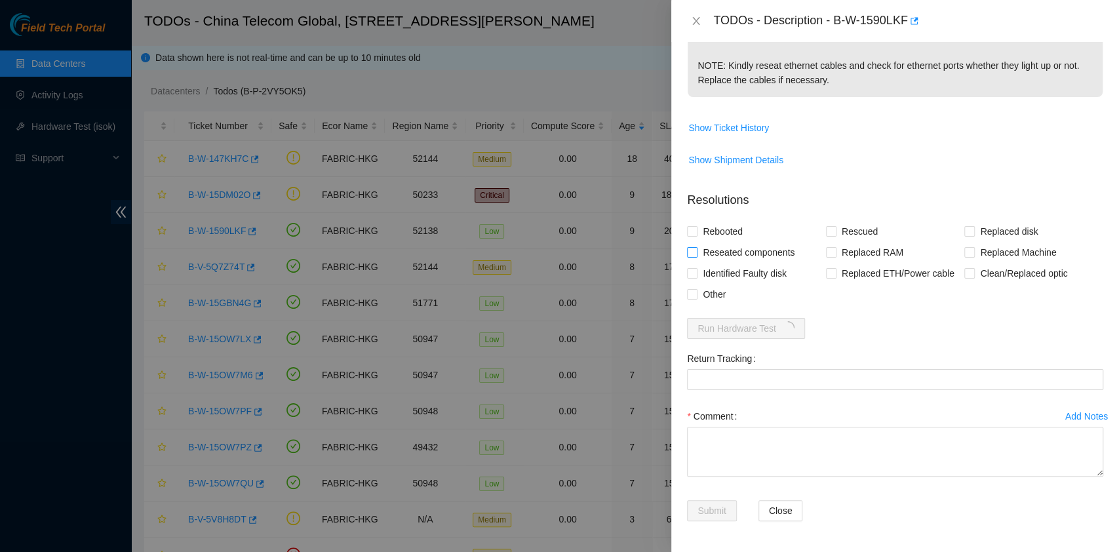
click at [711, 246] on span "Reseated components" at bounding box center [748, 252] width 102 height 21
click at [696, 247] on input "Reseated components" at bounding box center [691, 251] width 9 height 9
checkbox input "true"
click at [712, 234] on span "Rebooted" at bounding box center [722, 231] width 50 height 21
click at [696, 234] on input "Rebooted" at bounding box center [691, 230] width 9 height 9
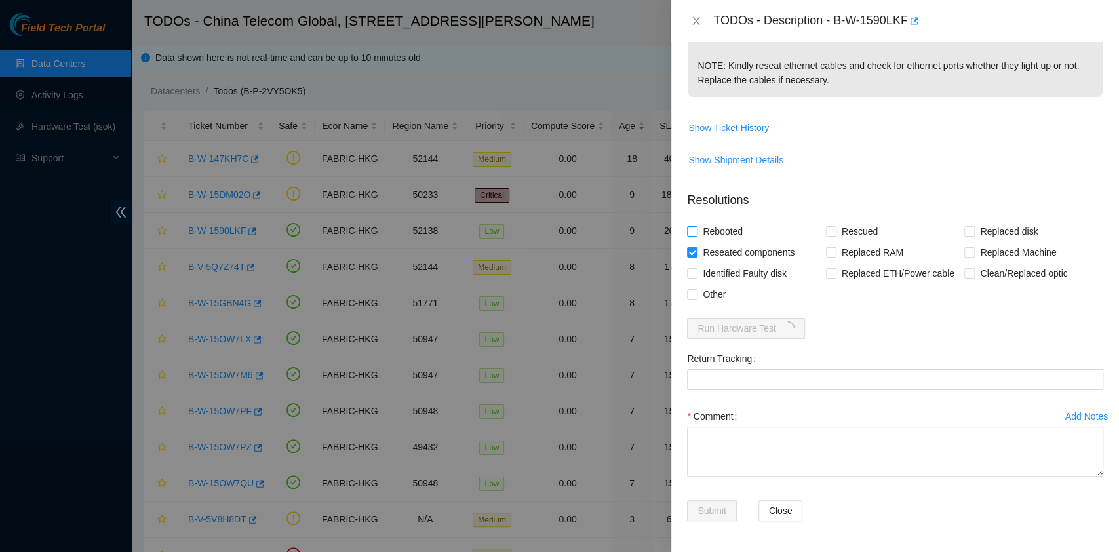
checkbox input "true"
click at [843, 225] on span "Rescued" at bounding box center [859, 231] width 47 height 21
click at [835, 226] on input "Rescued" at bounding box center [830, 230] width 9 height 9
checkbox input "true"
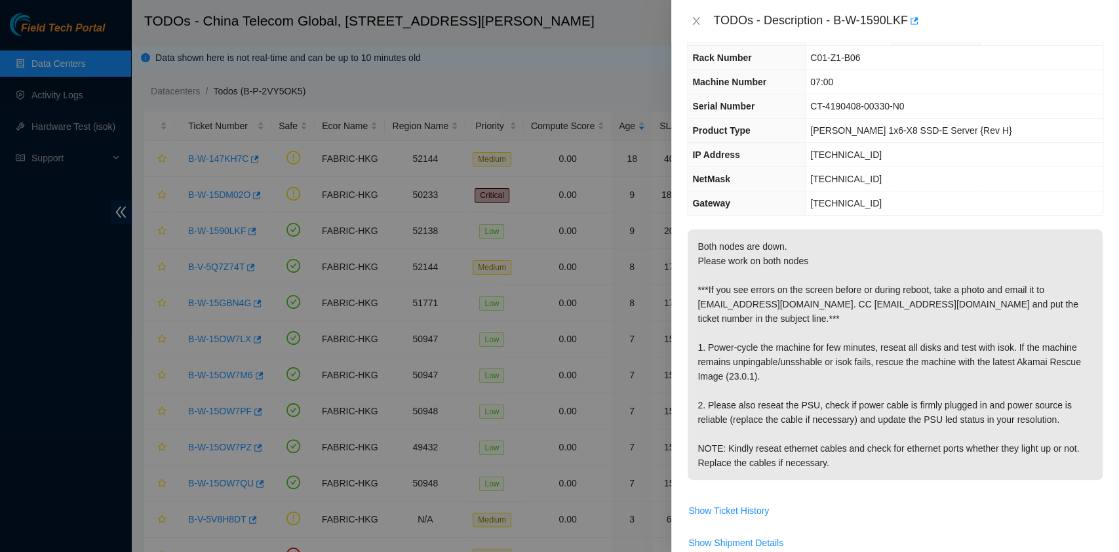
scroll to position [0, 0]
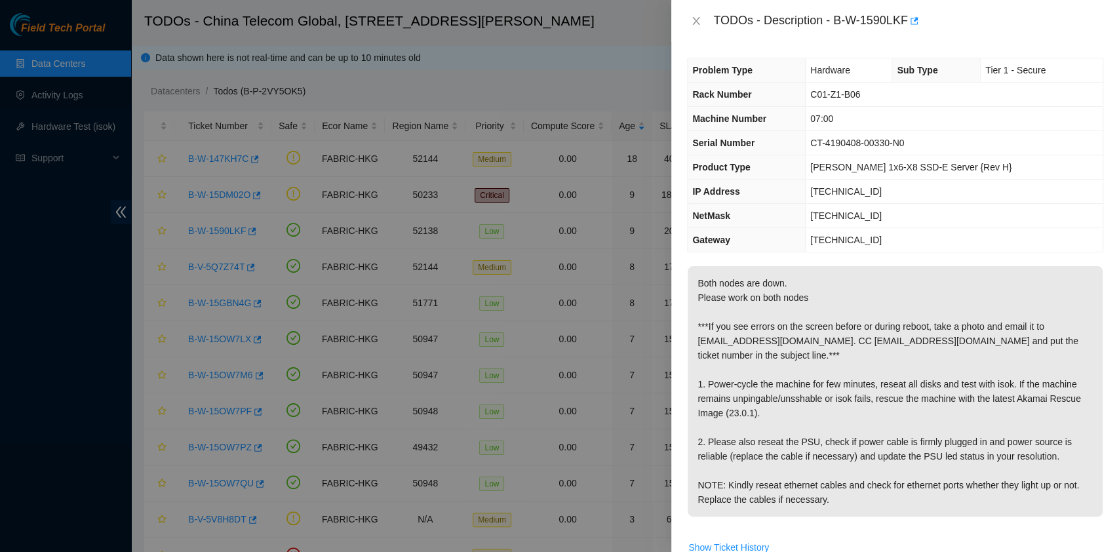
click at [0, 307] on div at bounding box center [559, 276] width 1119 height 552
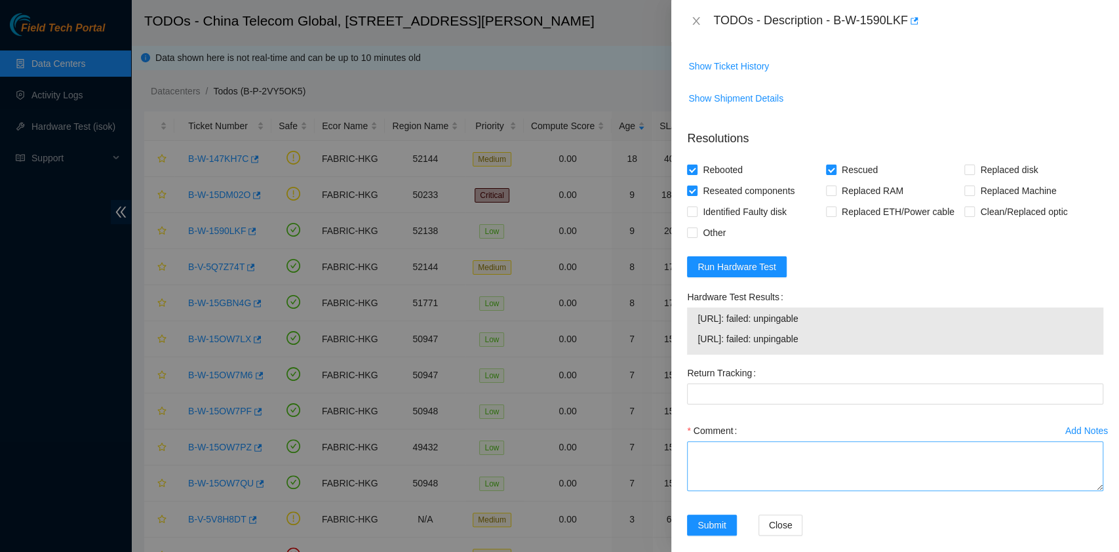
click at [803, 503] on div "Add Notes Comment" at bounding box center [895, 467] width 427 height 94
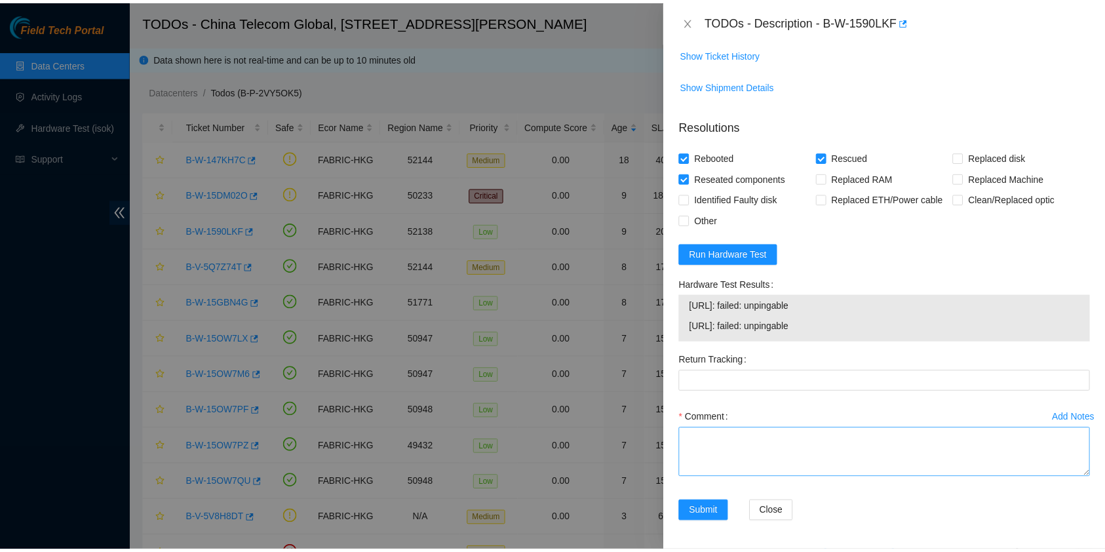
scroll to position [496, 0]
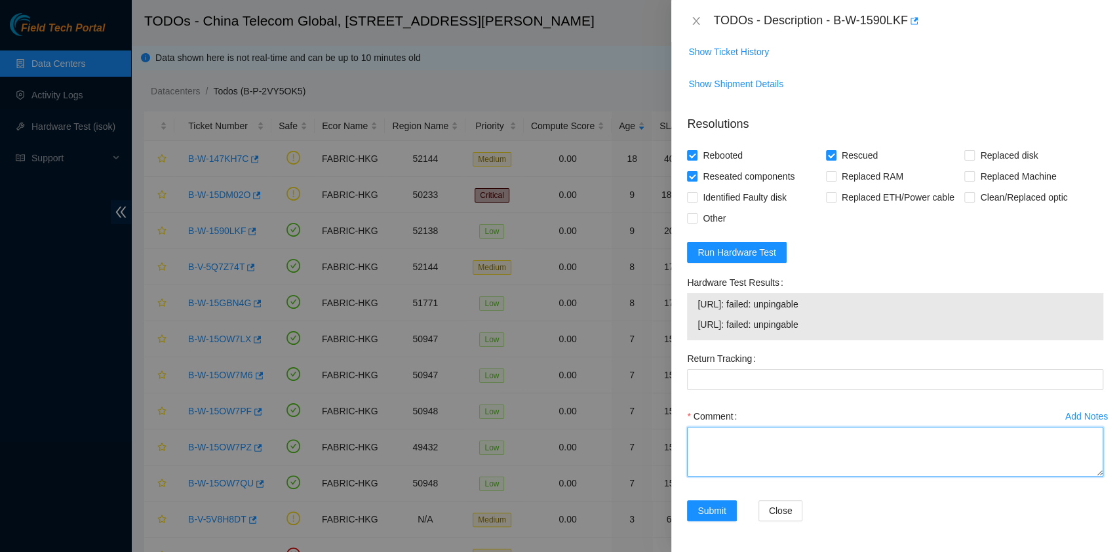
click at [805, 450] on textarea "Comment" at bounding box center [895, 452] width 416 height 50
type textarea "No power psu down"
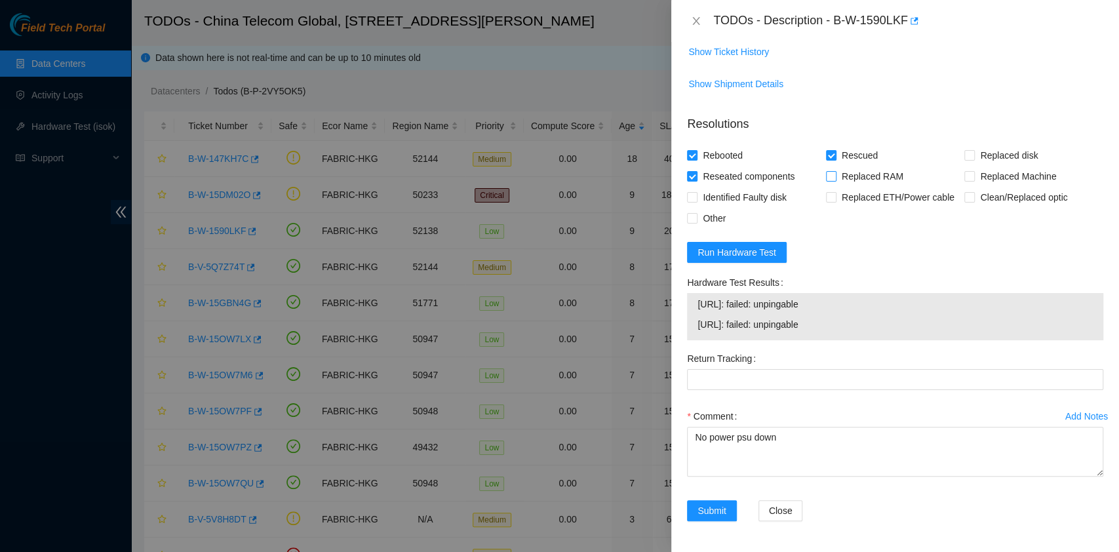
click at [836, 166] on span "Replaced RAM" at bounding box center [872, 176] width 72 height 21
click at [835, 171] on input "Replaced RAM" at bounding box center [830, 175] width 9 height 9
checkbox input "true"
click at [836, 156] on span "Rescued" at bounding box center [859, 155] width 47 height 21
click at [834, 156] on input "Rescued" at bounding box center [830, 154] width 9 height 9
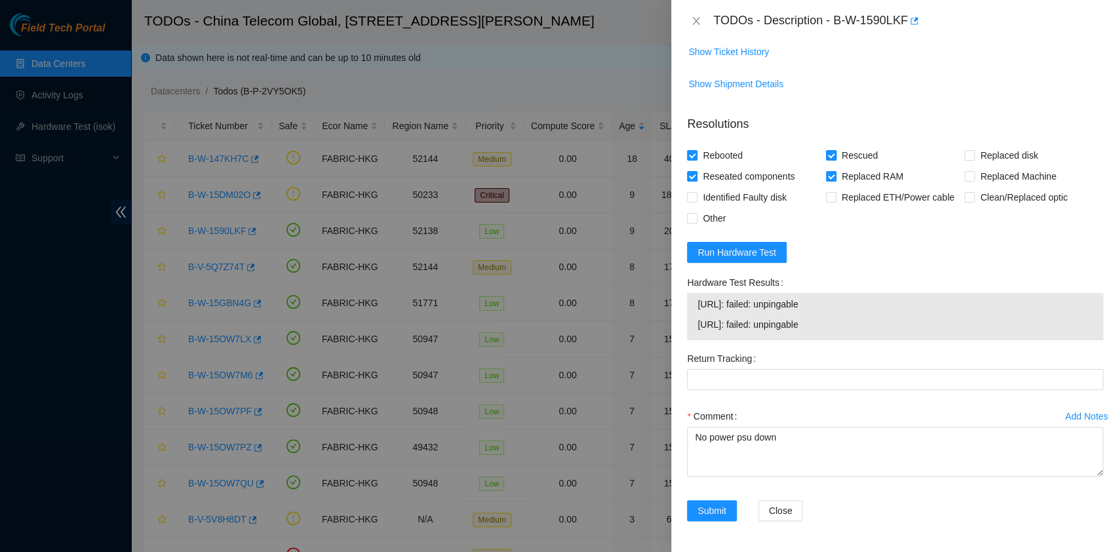
checkbox input "false"
click at [836, 170] on span "Replaced RAM" at bounding box center [872, 176] width 72 height 21
click at [832, 171] on input "Replaced RAM" at bounding box center [830, 175] width 9 height 9
checkbox input "false"
click at [703, 506] on span "Submit" at bounding box center [711, 510] width 29 height 14
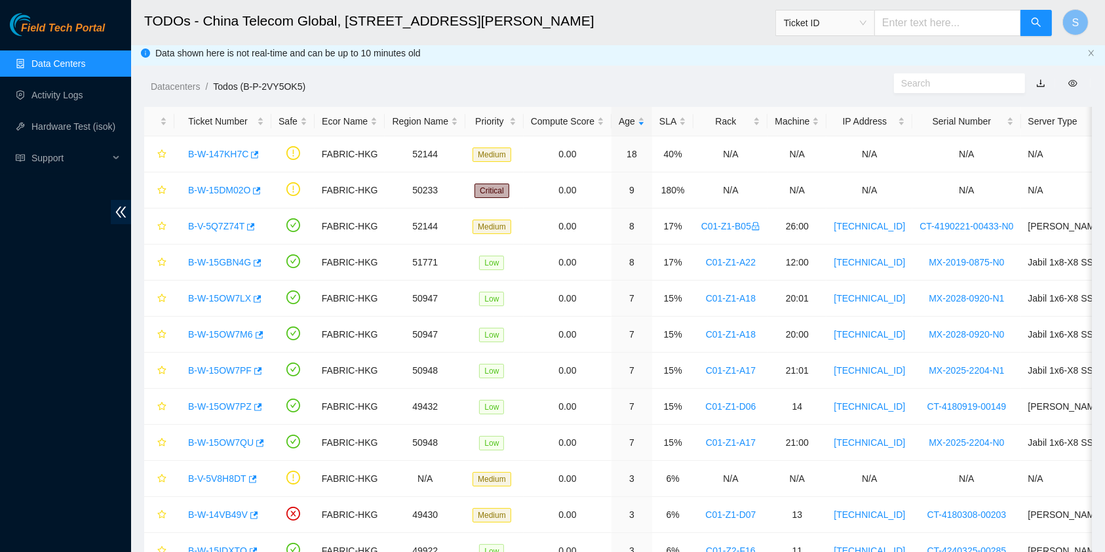
scroll to position [0, 0]
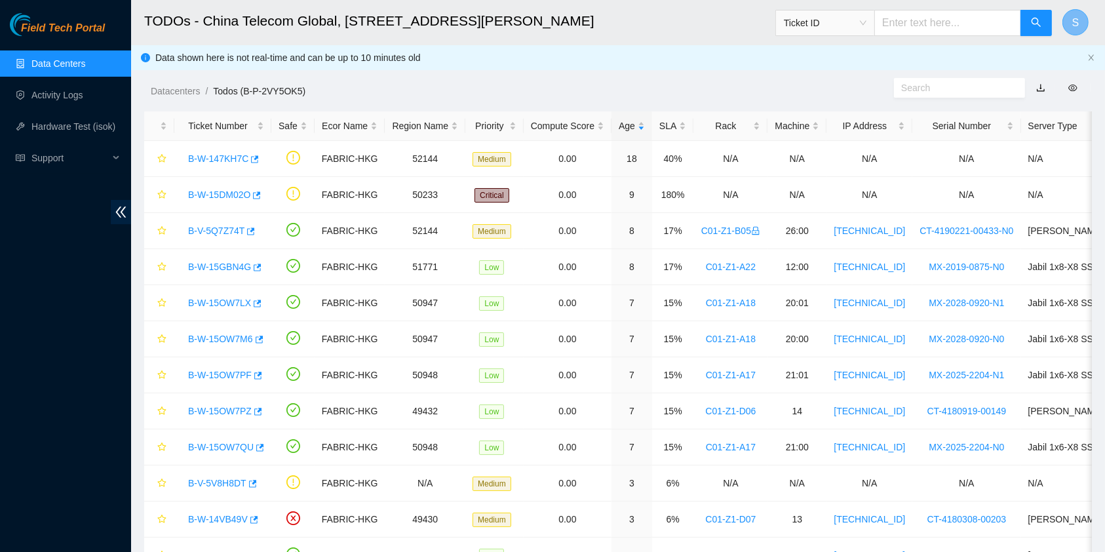
click at [1076, 22] on span "S" at bounding box center [1075, 22] width 7 height 16
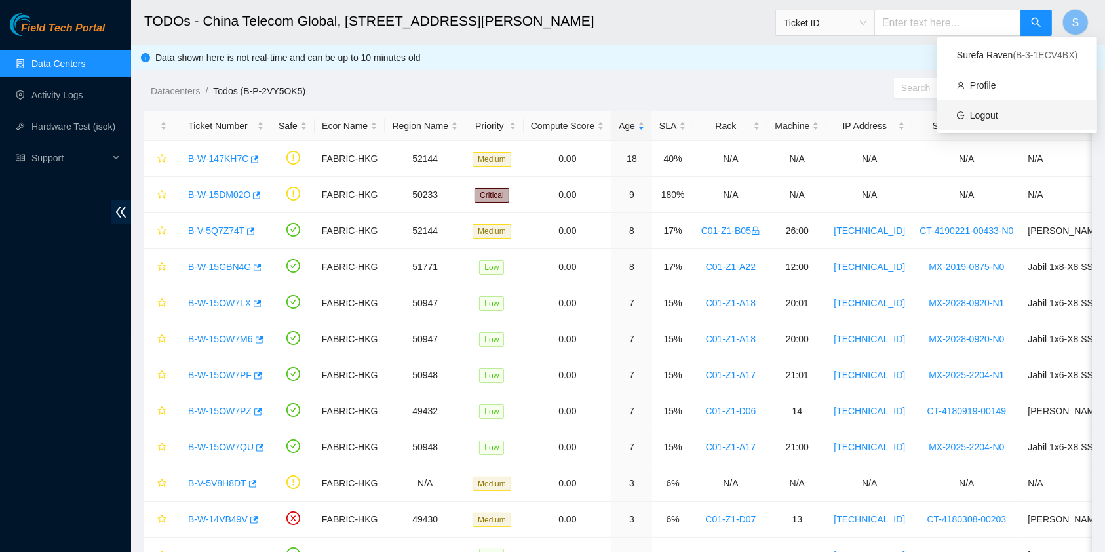
click at [998, 121] on link "Logout" at bounding box center [984, 115] width 28 height 10
